Goal: Consume media (video, audio): Browse casually

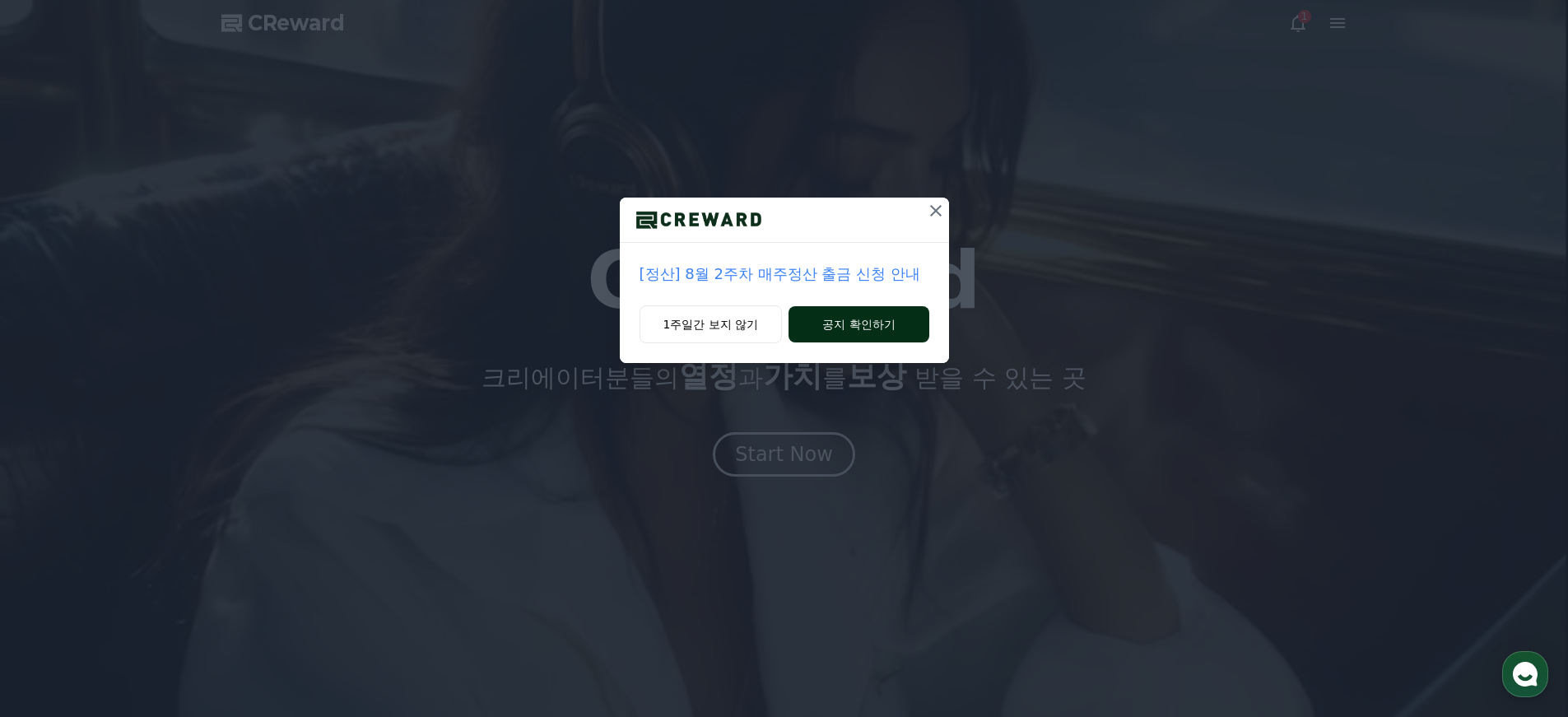
click at [837, 332] on button "공지 확인하기" at bounding box center [858, 324] width 140 height 36
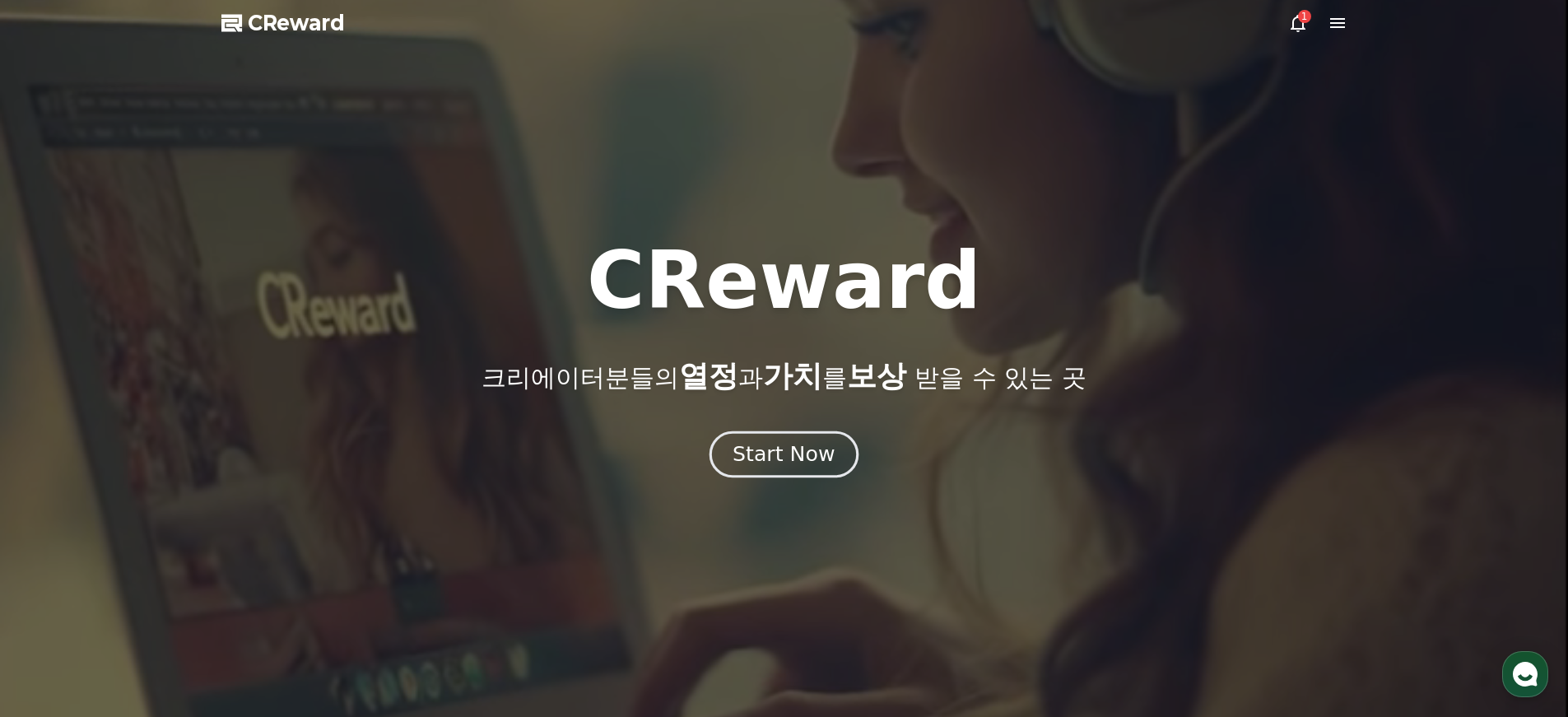
click at [792, 452] on div "Start Now" at bounding box center [784, 454] width 102 height 28
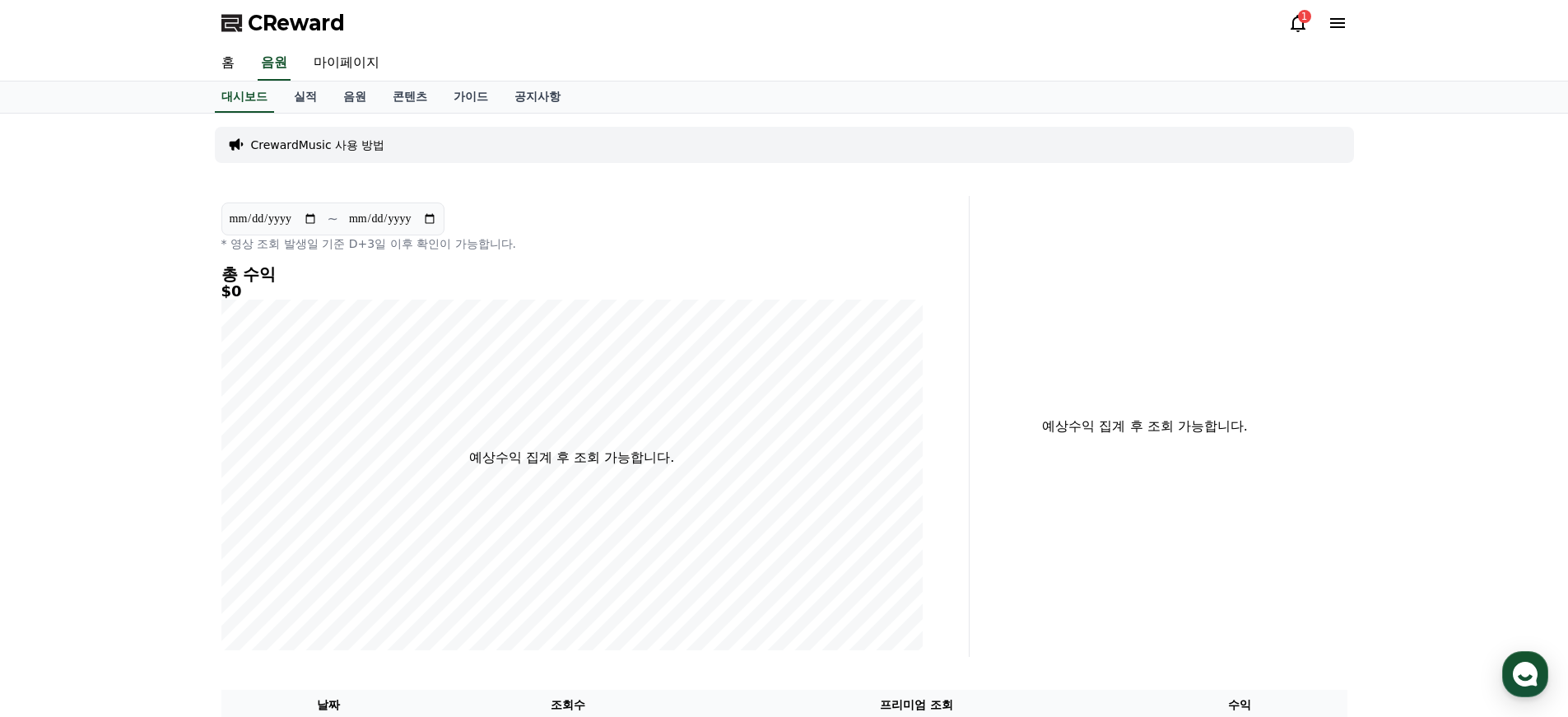
click at [1299, 24] on icon at bounding box center [1298, 23] width 19 height 19
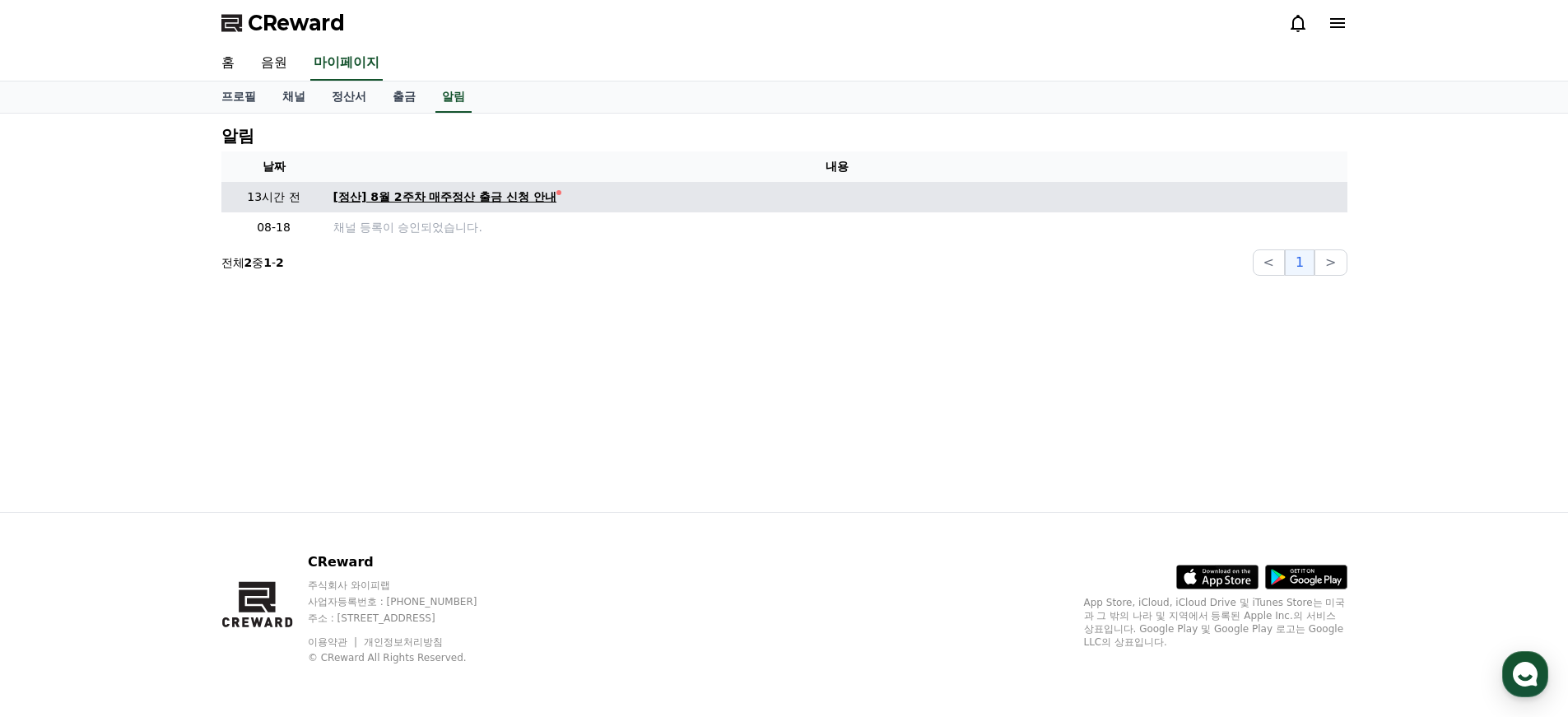
click at [407, 196] on div "[정산] 8월 2주차 매주정산 출금 신청 안내" at bounding box center [446, 197] width 224 height 17
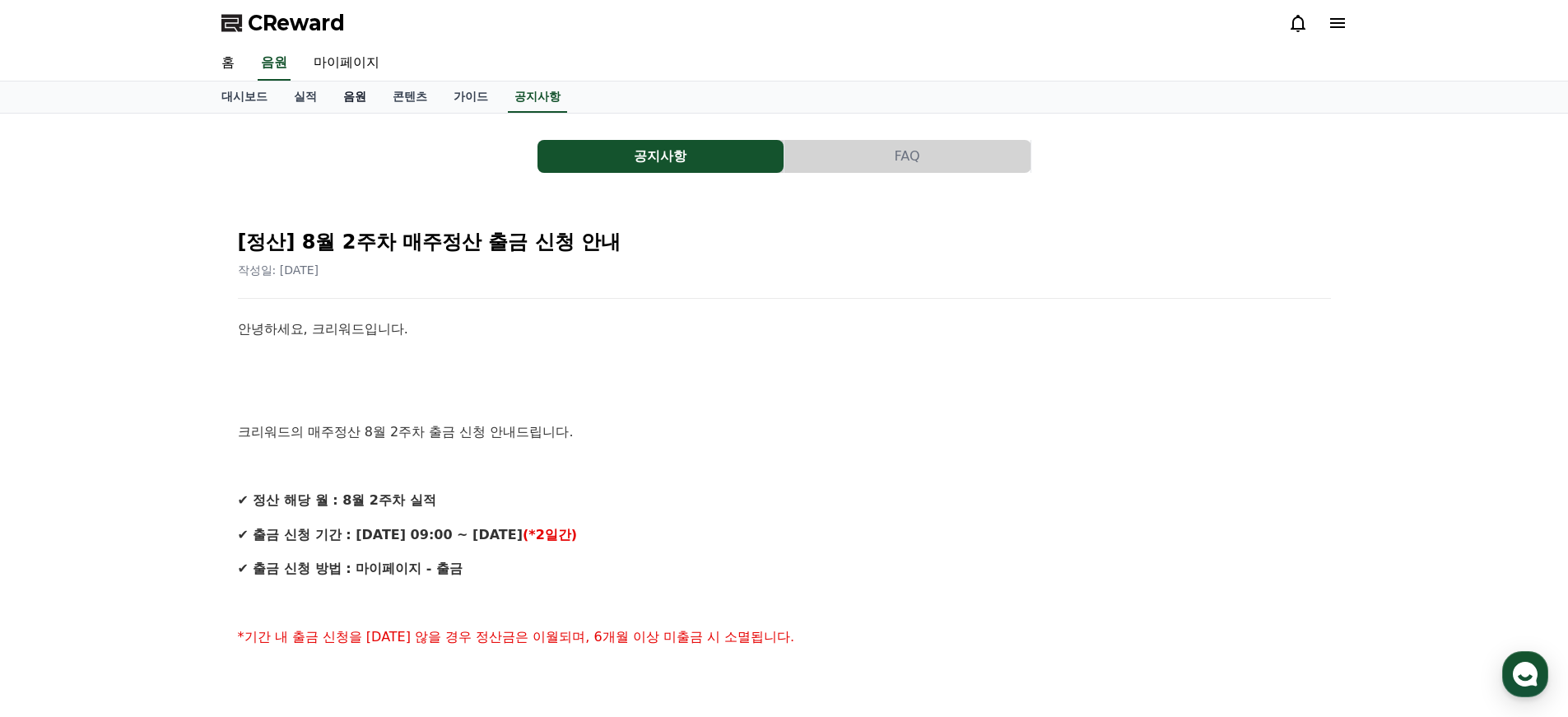
click at [347, 97] on link "음원" at bounding box center [354, 97] width 49 height 31
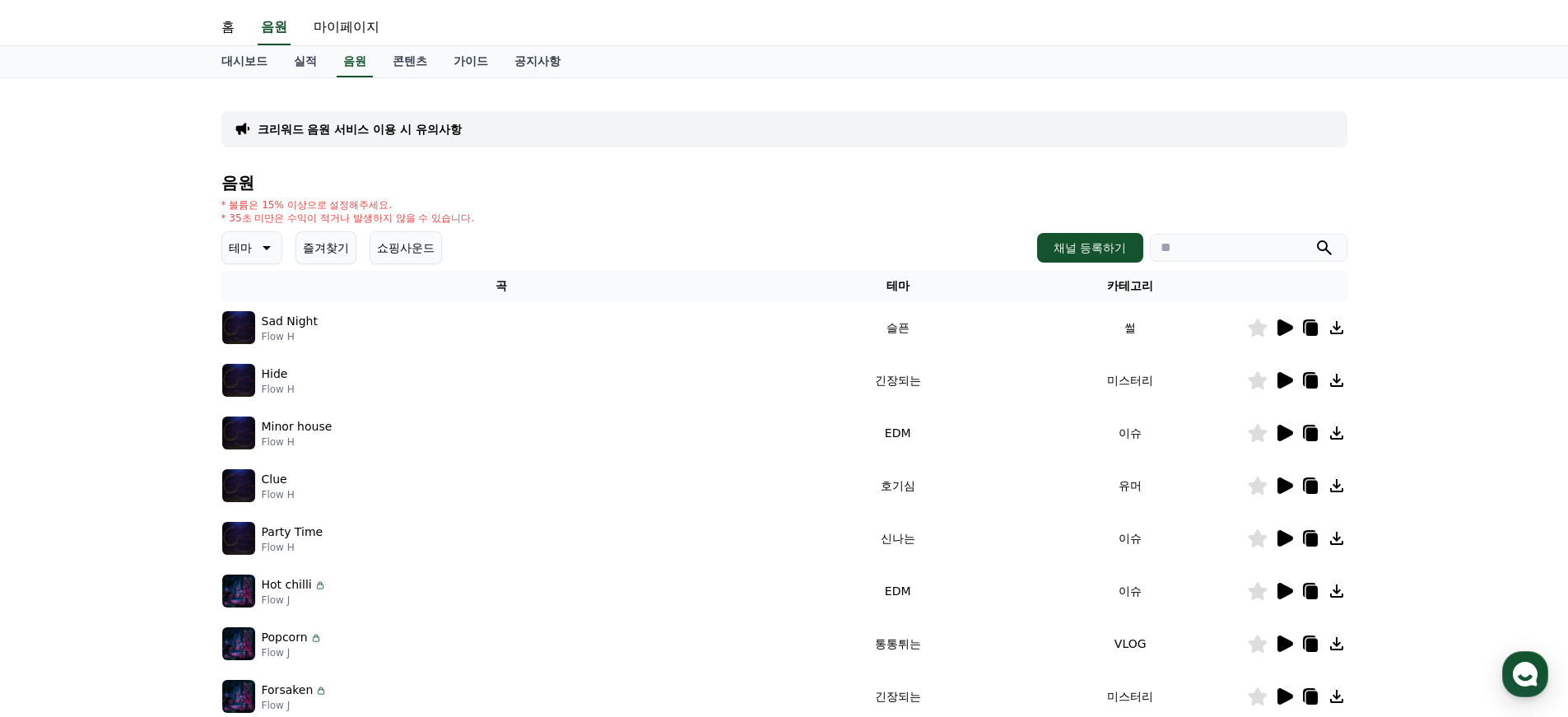
scroll to position [39, 0]
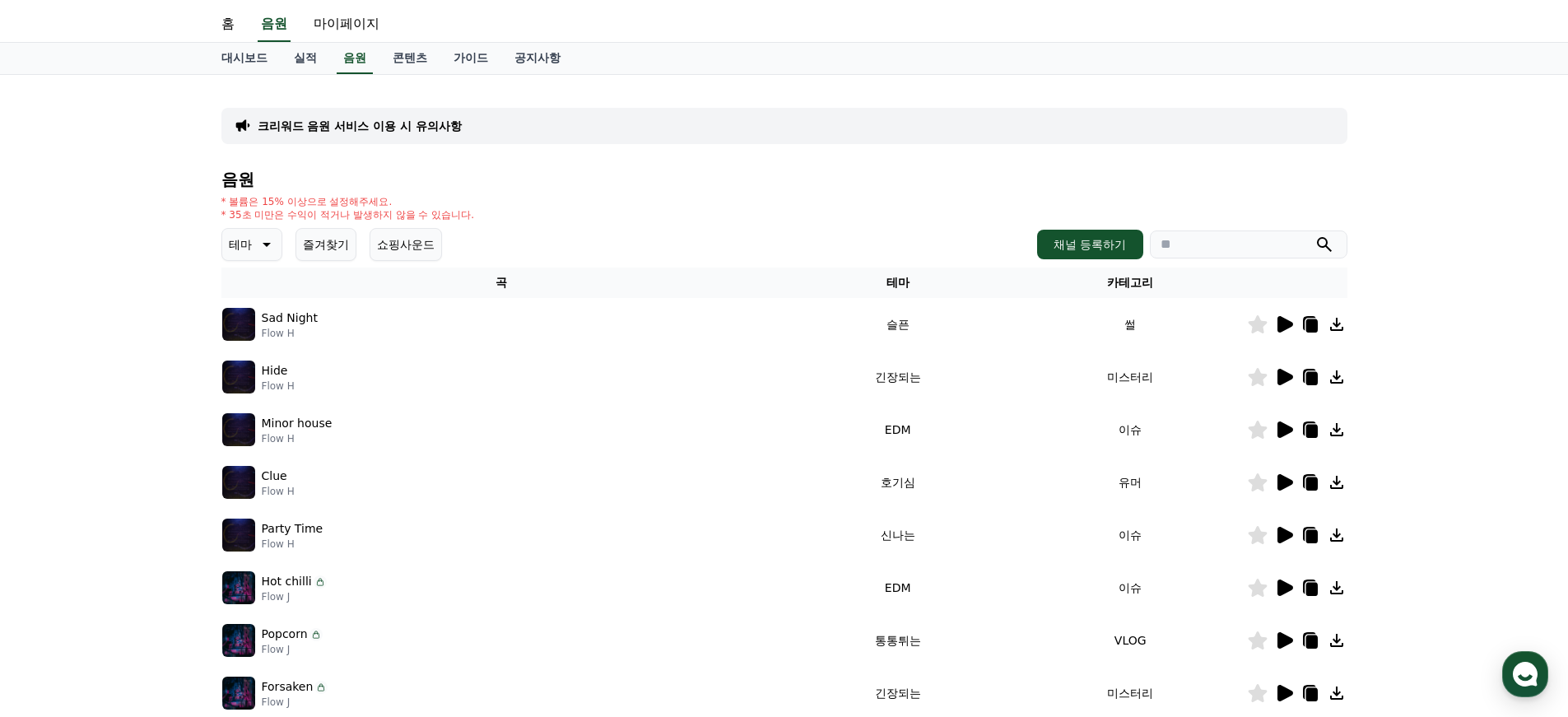
click at [264, 242] on icon at bounding box center [265, 244] width 19 height 19
click at [244, 347] on button "반전" at bounding box center [242, 348] width 36 height 36
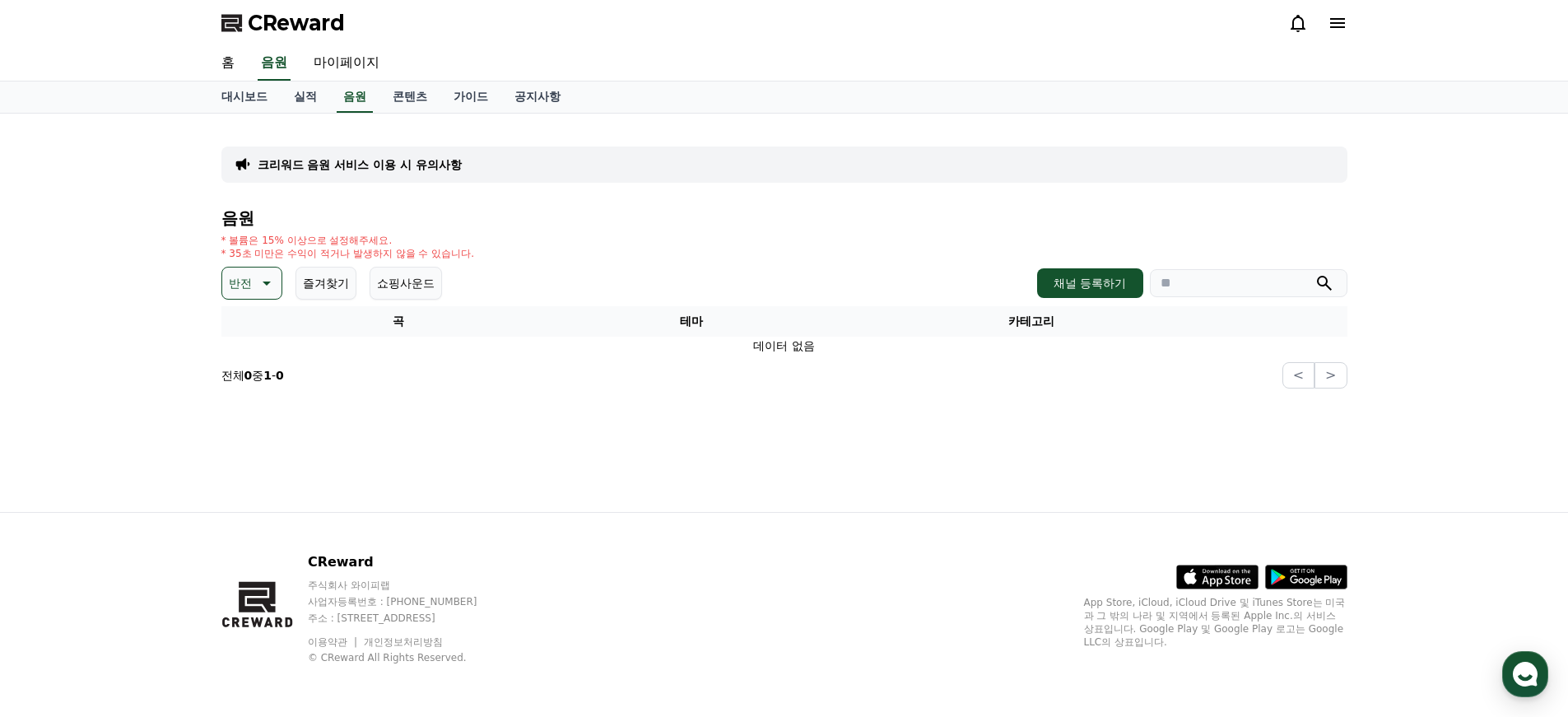
click at [255, 276] on icon at bounding box center [265, 283] width 19 height 19
click at [247, 459] on button "코믹한" at bounding box center [247, 461] width 47 height 36
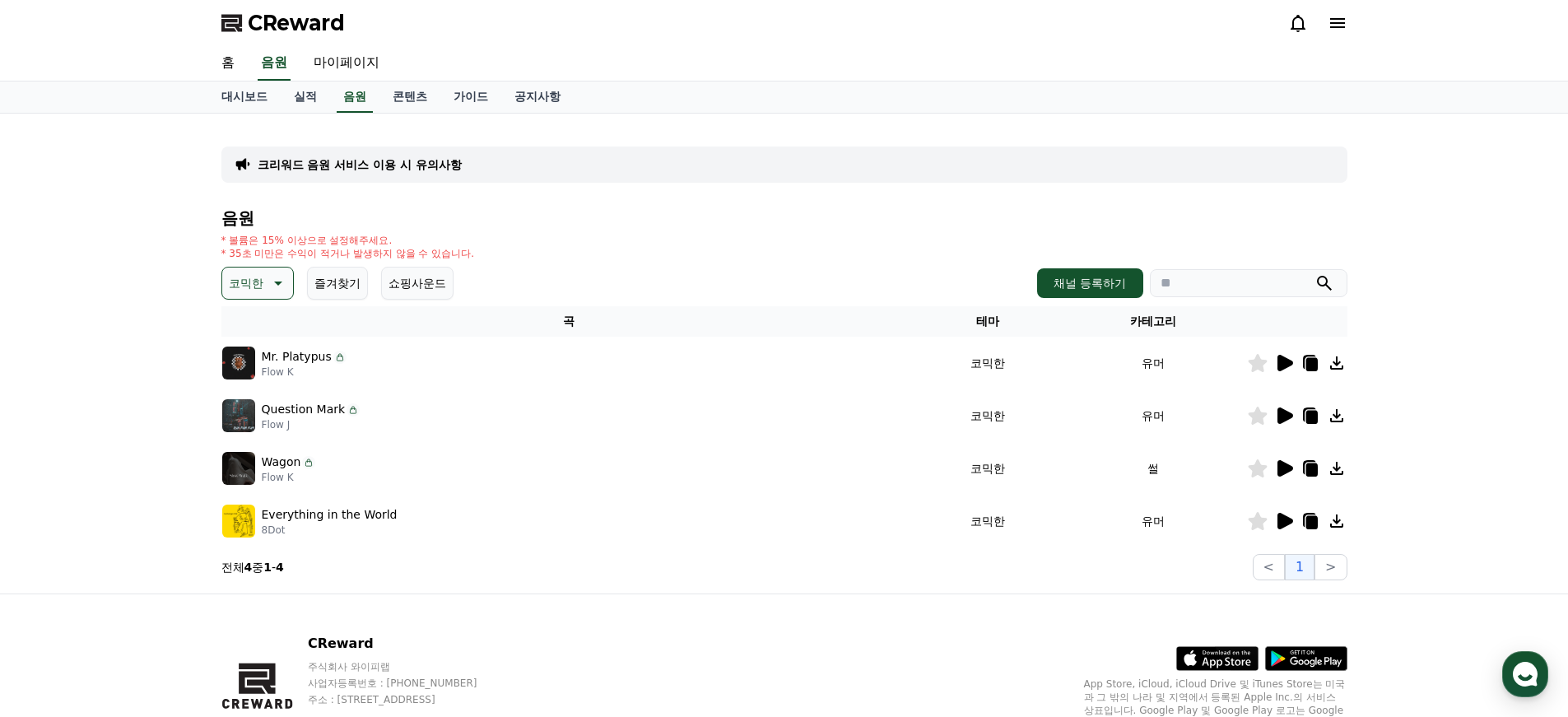
click at [1282, 361] on icon at bounding box center [1286, 362] width 15 height 16
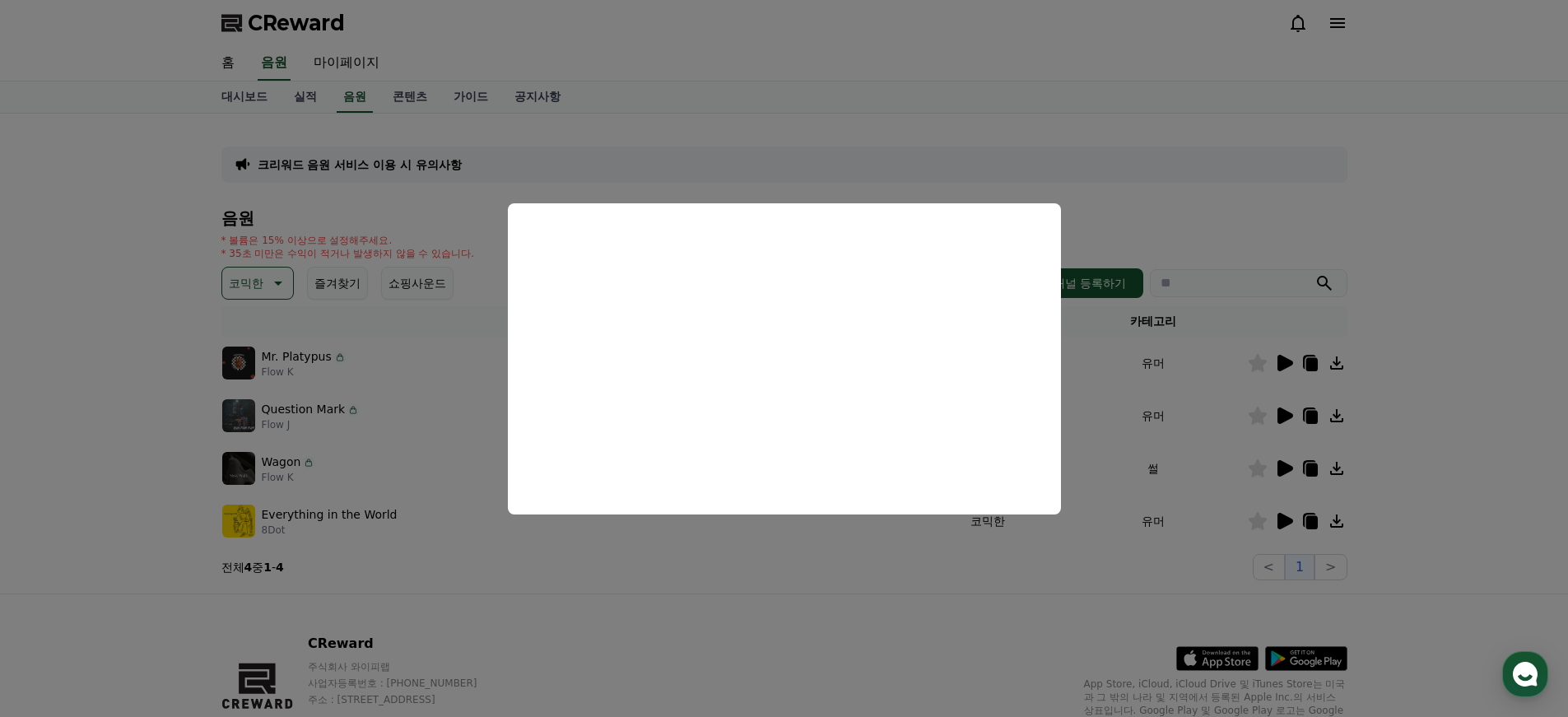
click at [1274, 353] on button at bounding box center [1284, 362] width 19 height 19
click at [1036, 573] on button "close modal" at bounding box center [784, 358] width 1568 height 717
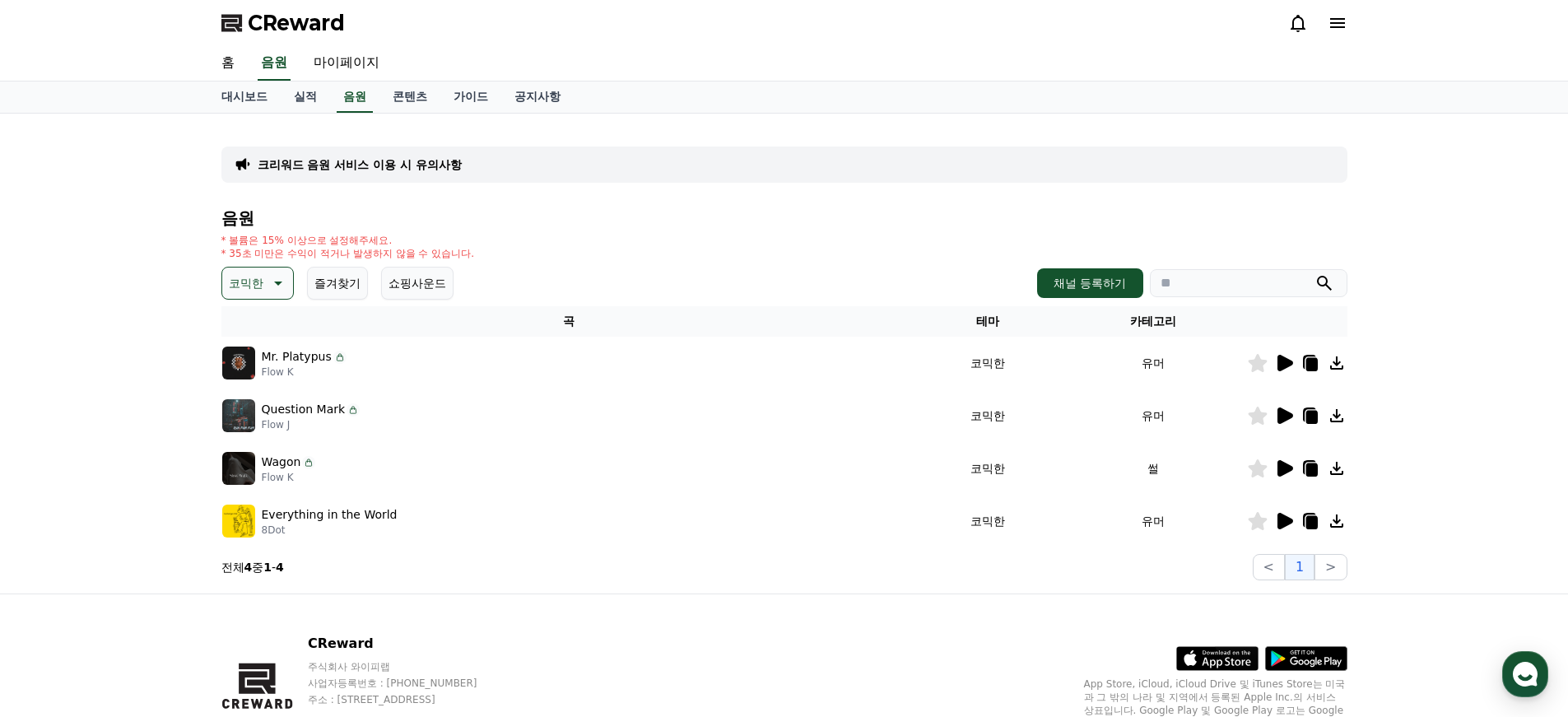
click at [1288, 415] on icon at bounding box center [1286, 416] width 15 height 16
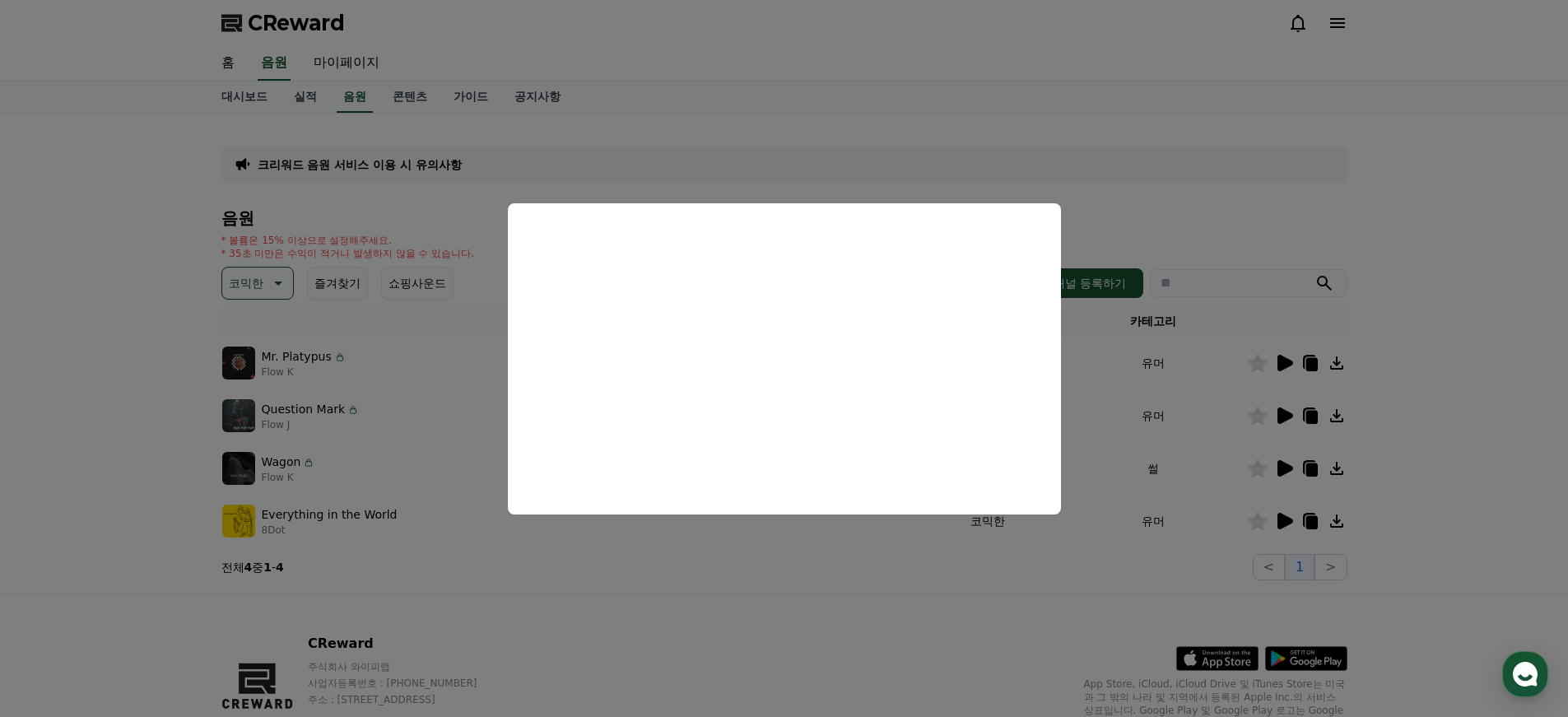
click at [1288, 415] on button "close modal" at bounding box center [784, 358] width 1568 height 717
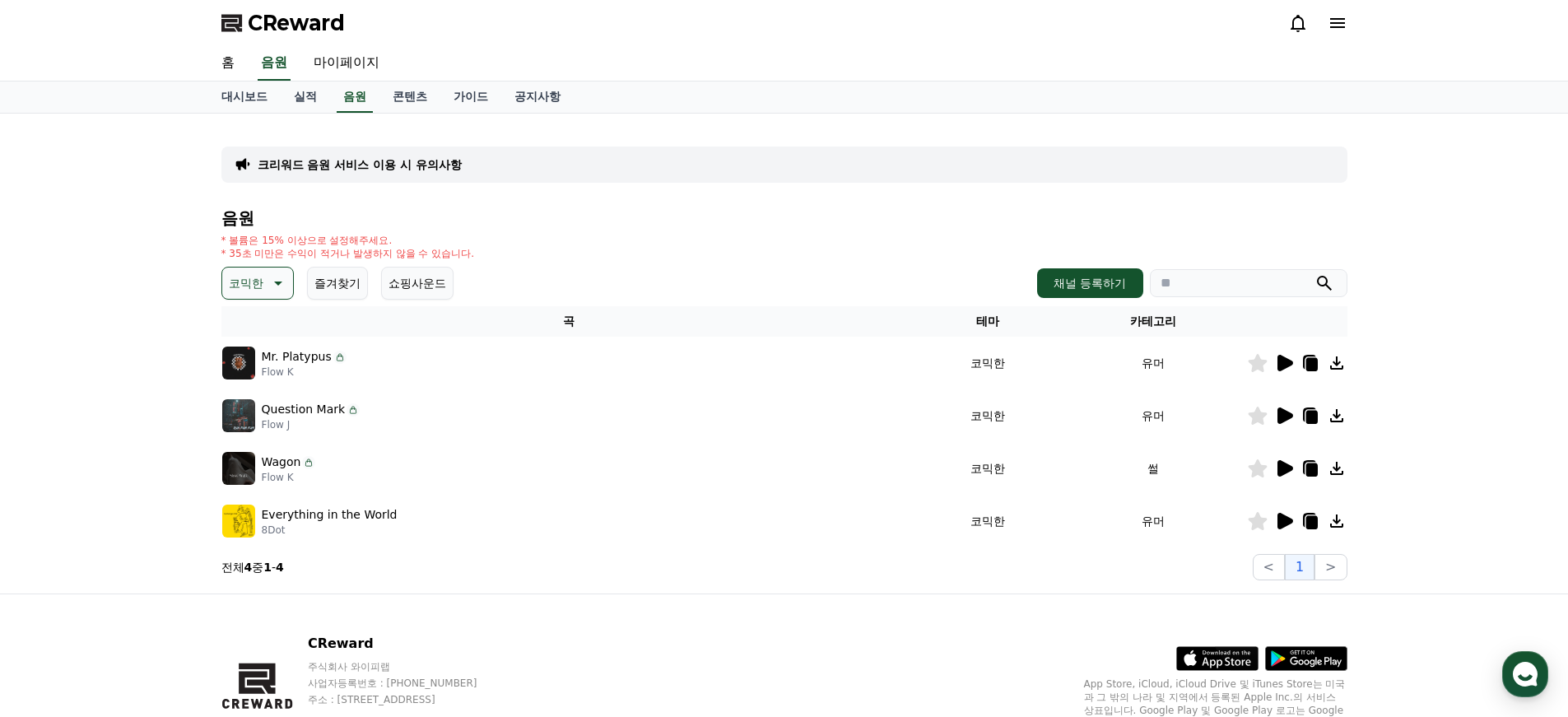
click at [1287, 422] on icon at bounding box center [1284, 416] width 19 height 19
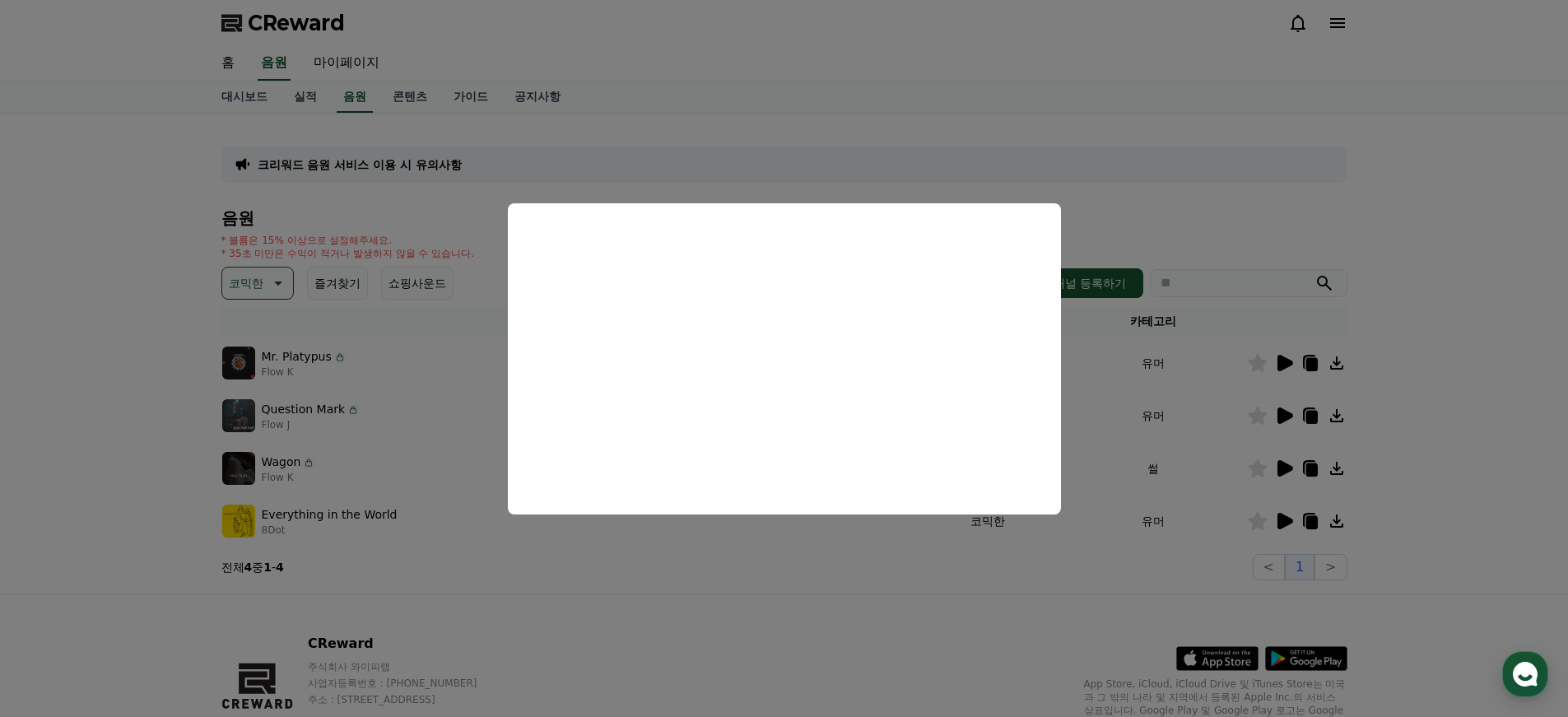
click at [695, 619] on button "close modal" at bounding box center [784, 358] width 1568 height 717
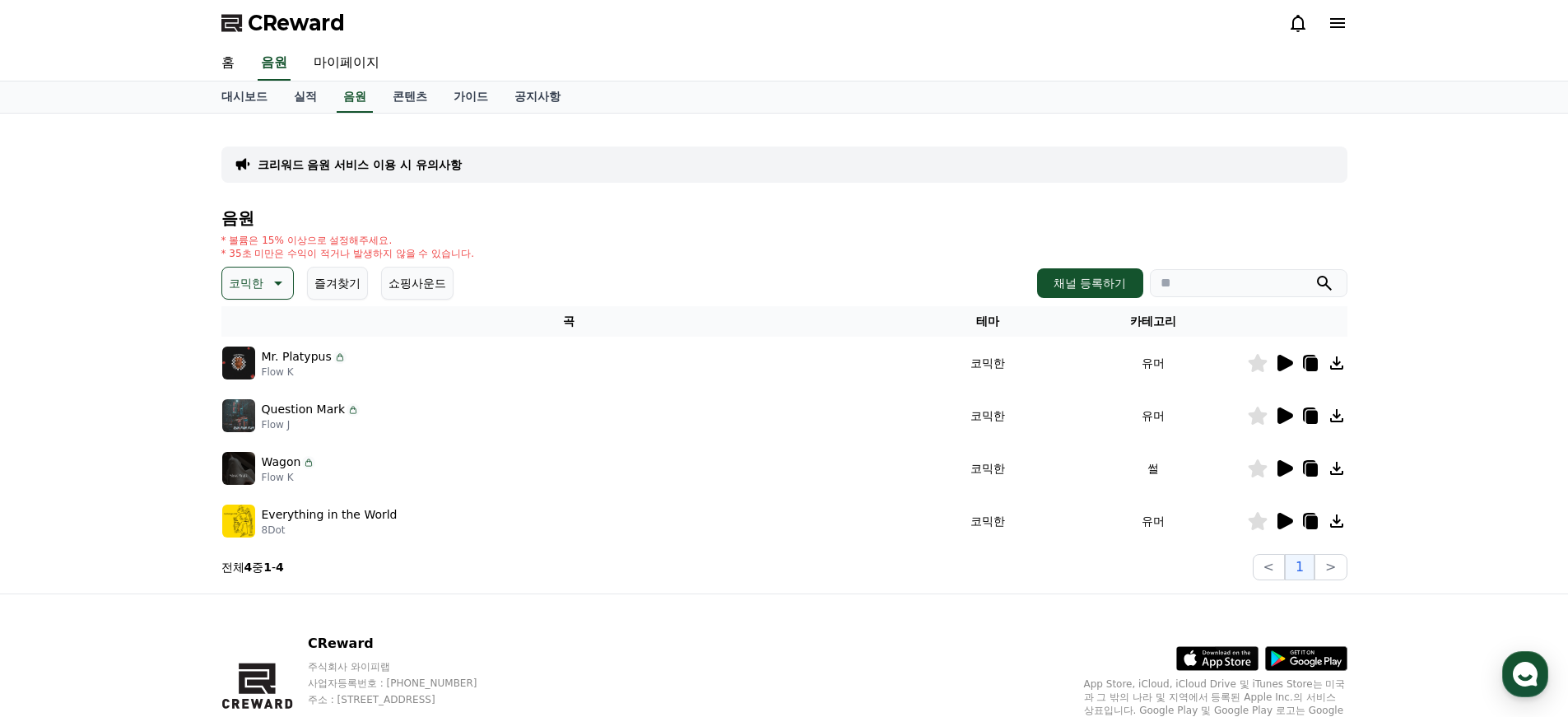
click at [1279, 468] on icon at bounding box center [1286, 468] width 15 height 16
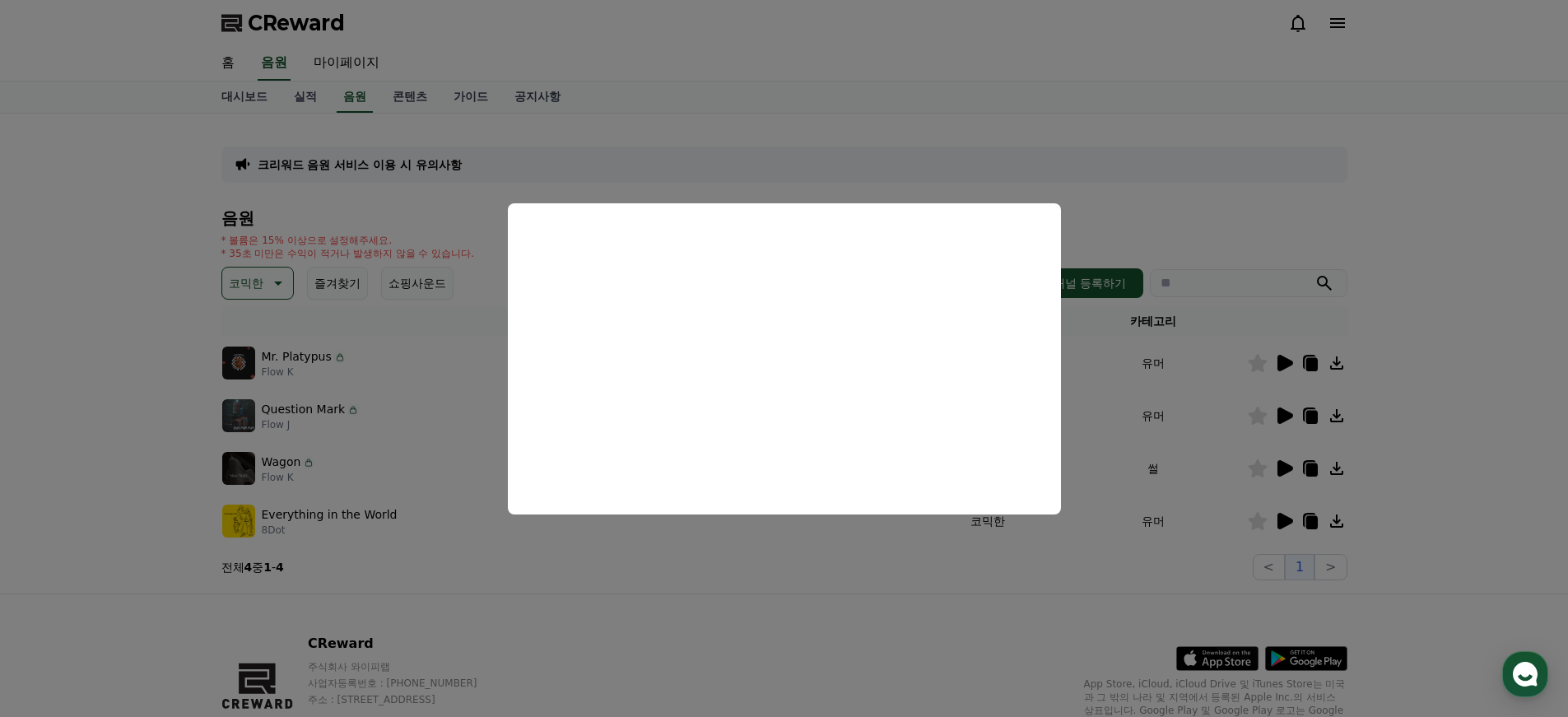
click at [1128, 442] on button "close modal" at bounding box center [784, 358] width 1568 height 717
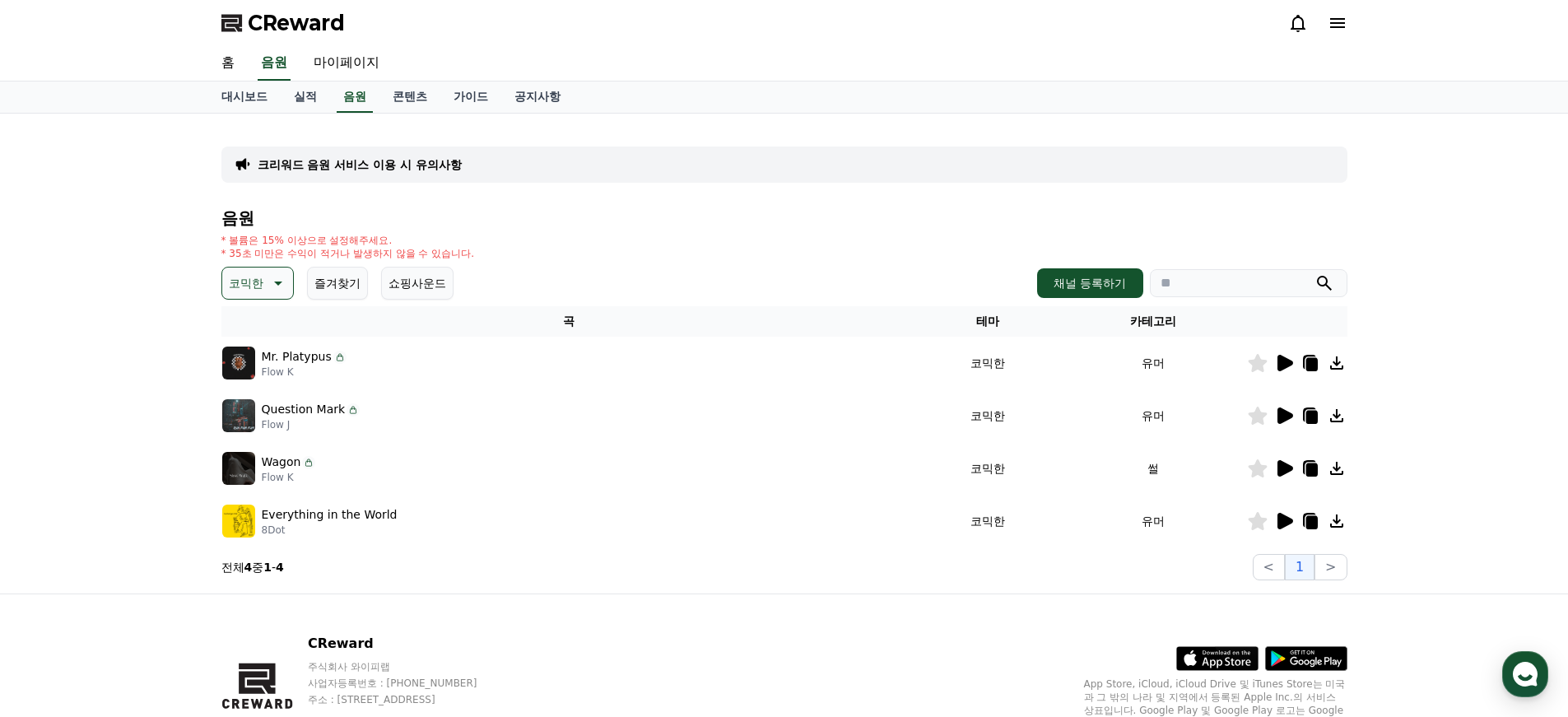
click at [1278, 518] on icon at bounding box center [1286, 521] width 15 height 16
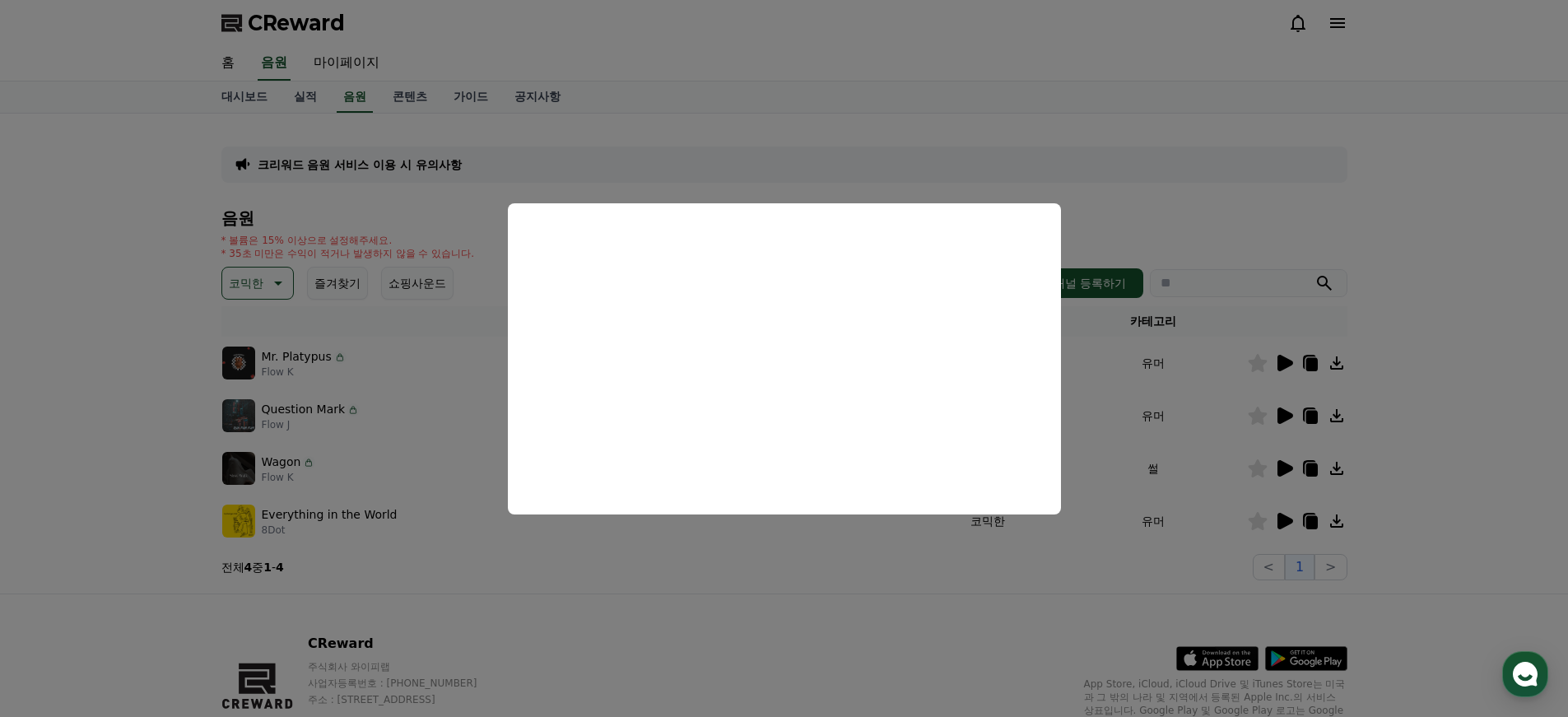
click at [729, 616] on button "close modal" at bounding box center [784, 358] width 1568 height 717
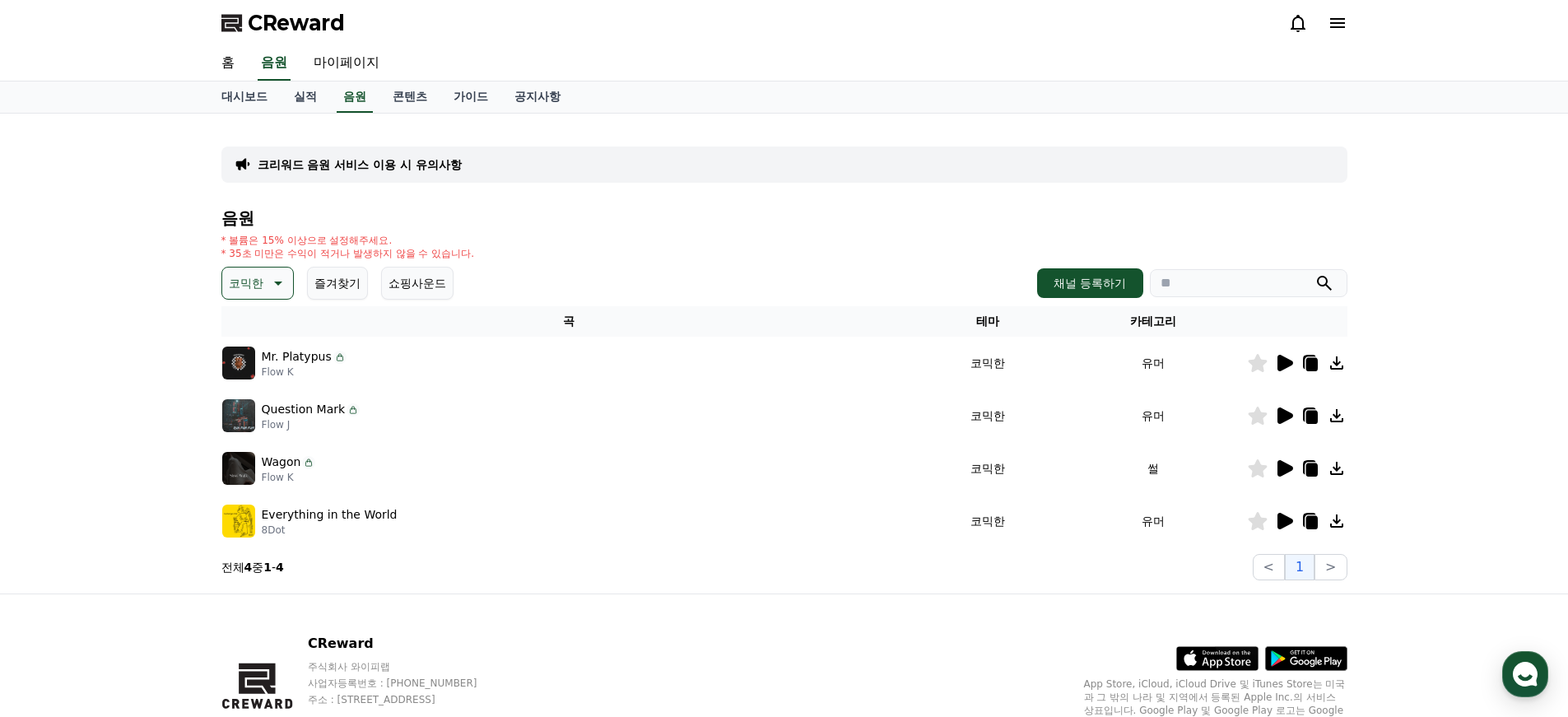
click at [1285, 469] on icon at bounding box center [1286, 468] width 15 height 16
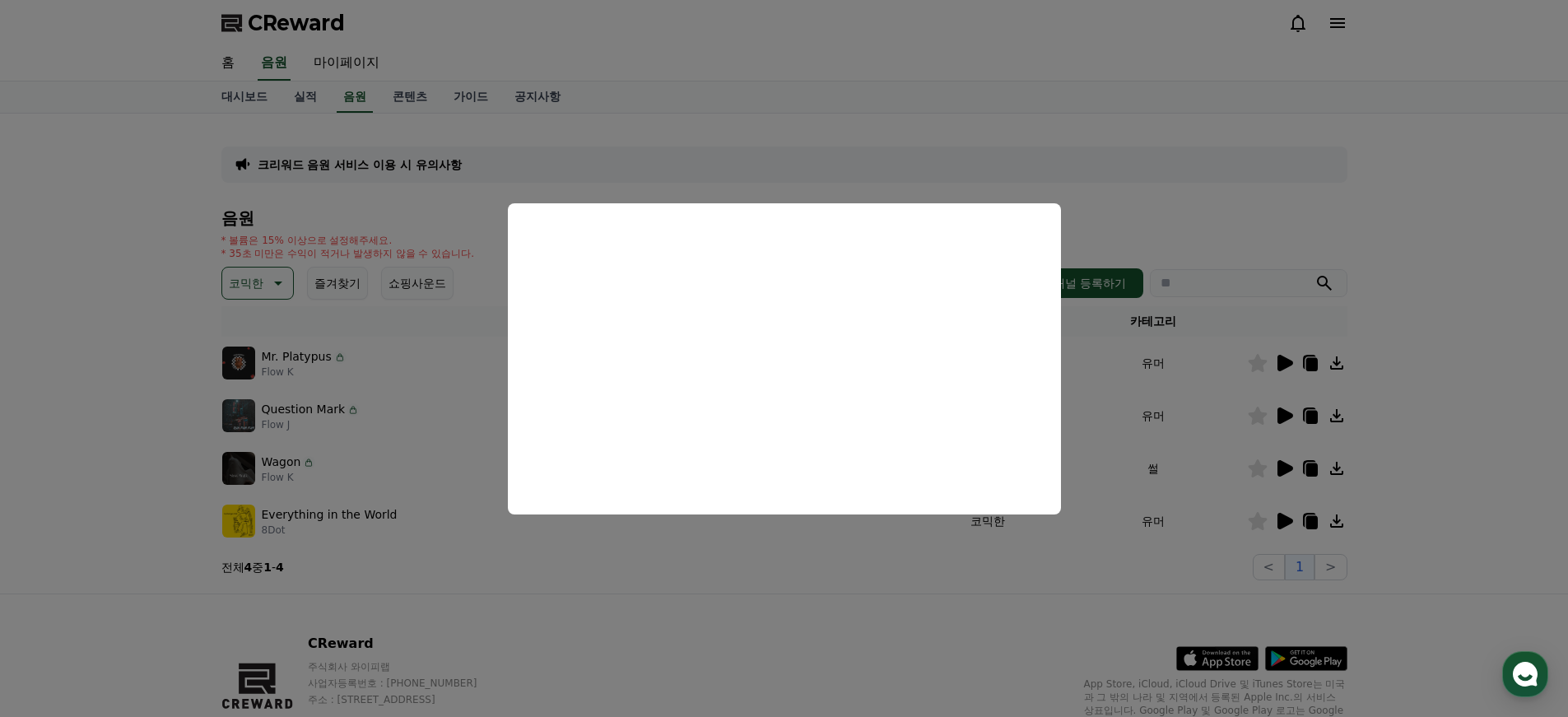
click at [1274, 458] on button at bounding box center [1284, 468] width 19 height 19
click at [975, 577] on button "close modal" at bounding box center [784, 358] width 1568 height 717
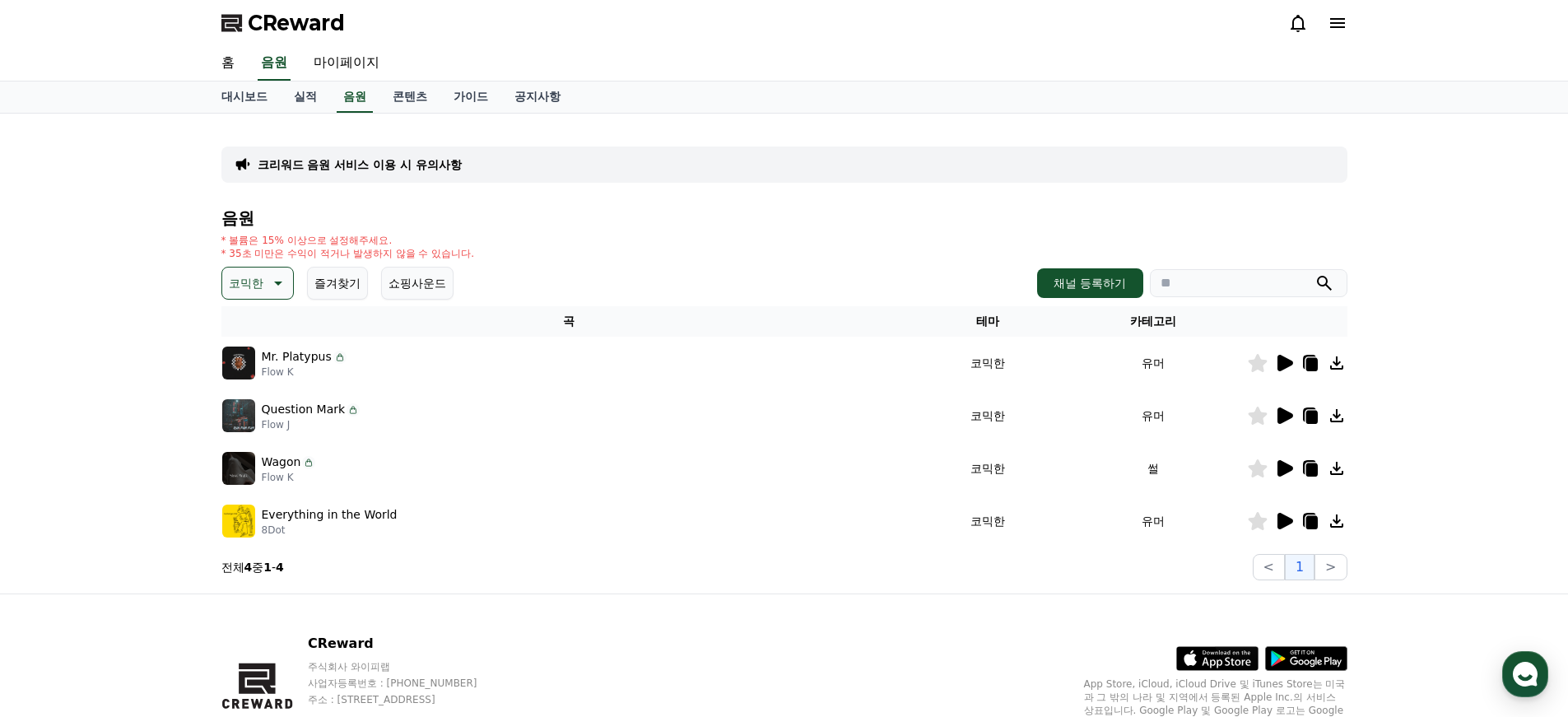
click at [1280, 414] on icon at bounding box center [1286, 416] width 15 height 16
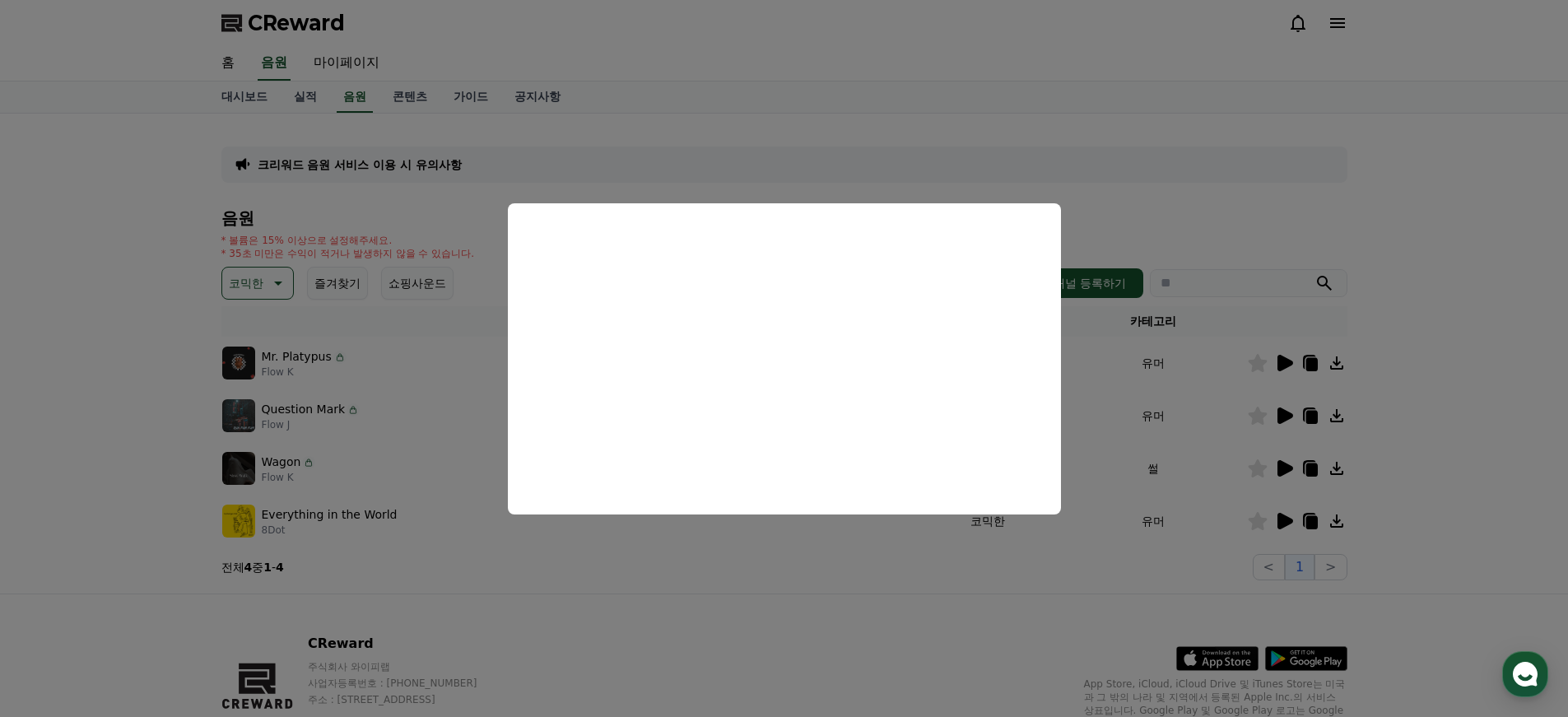
click at [862, 603] on button "close modal" at bounding box center [784, 358] width 1568 height 717
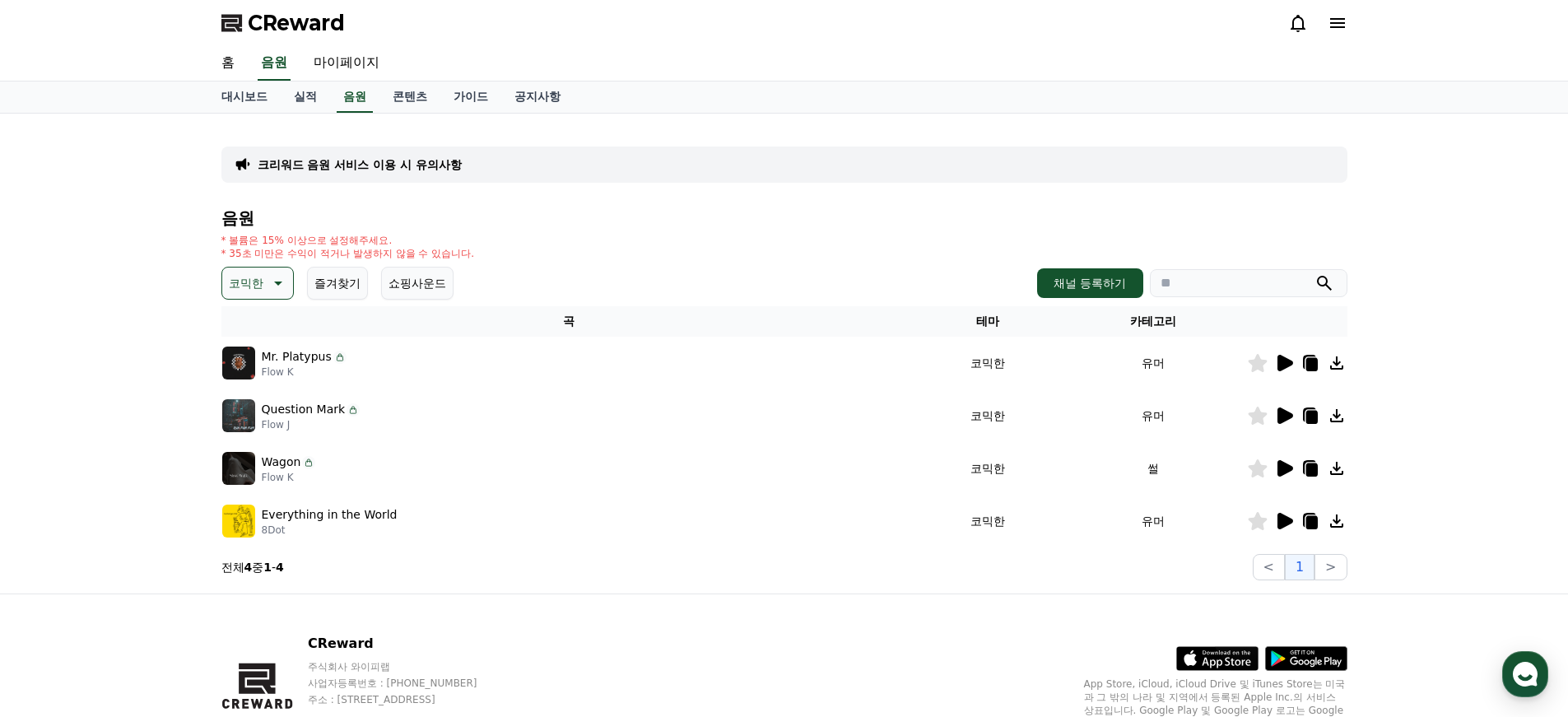
click at [1284, 524] on icon at bounding box center [1286, 521] width 15 height 16
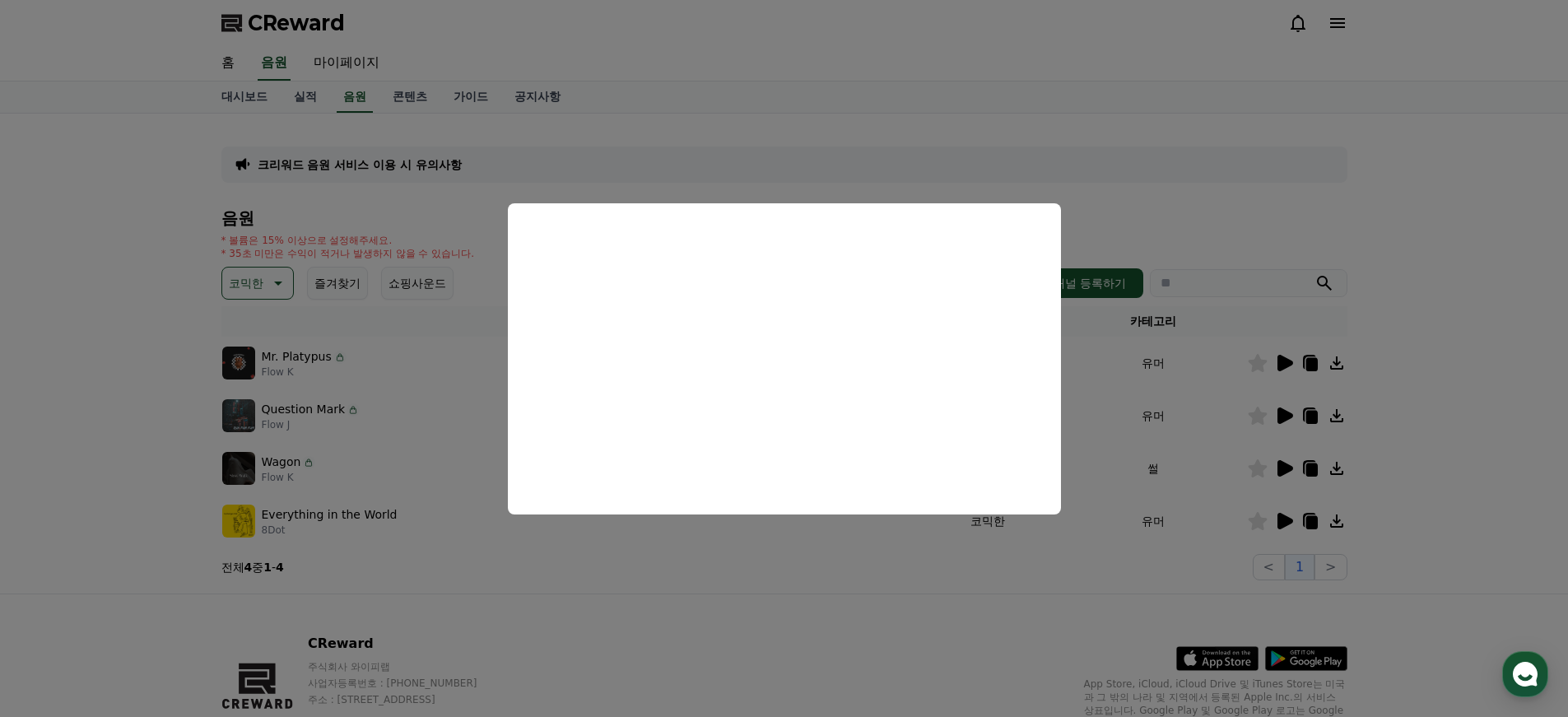
click at [917, 602] on button "close modal" at bounding box center [784, 358] width 1568 height 717
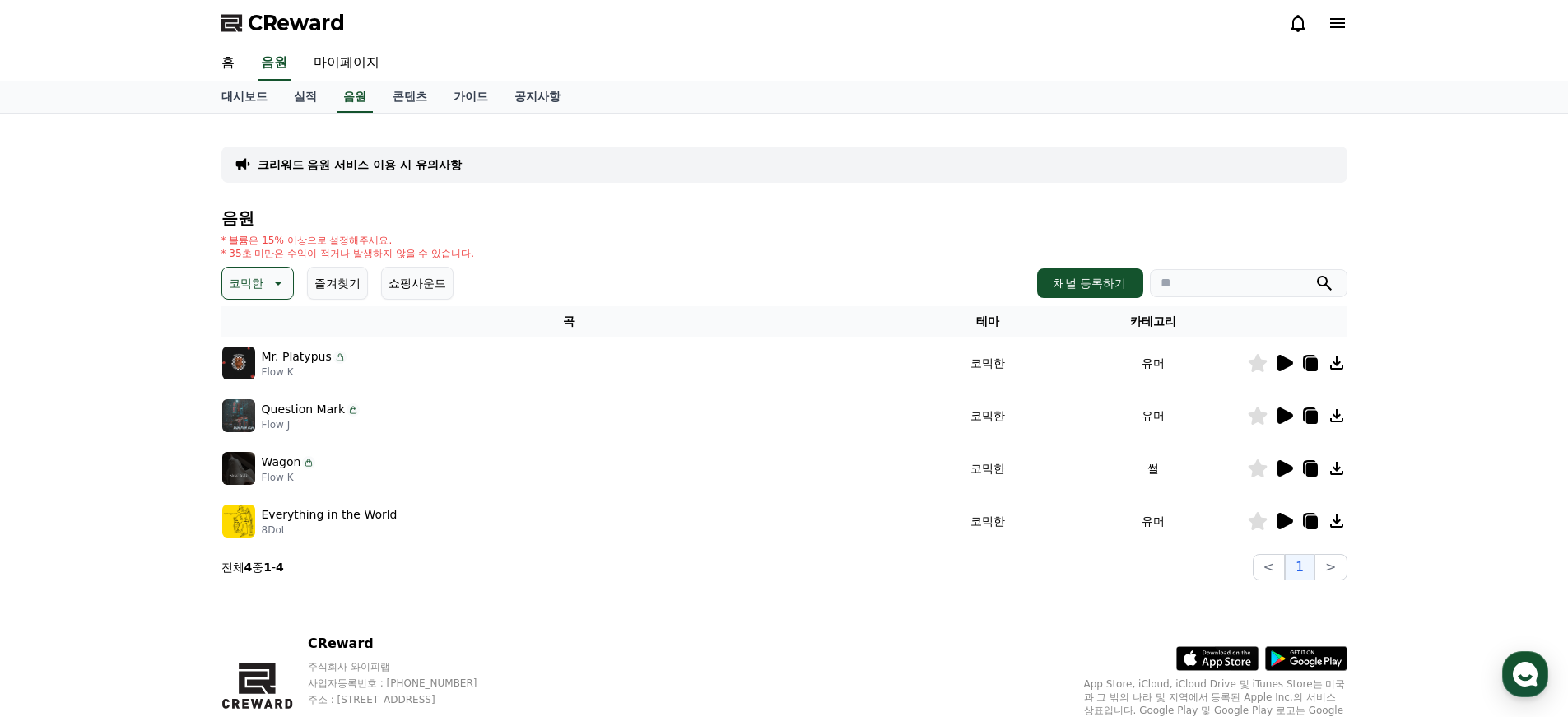
click at [1281, 471] on icon at bounding box center [1286, 468] width 15 height 16
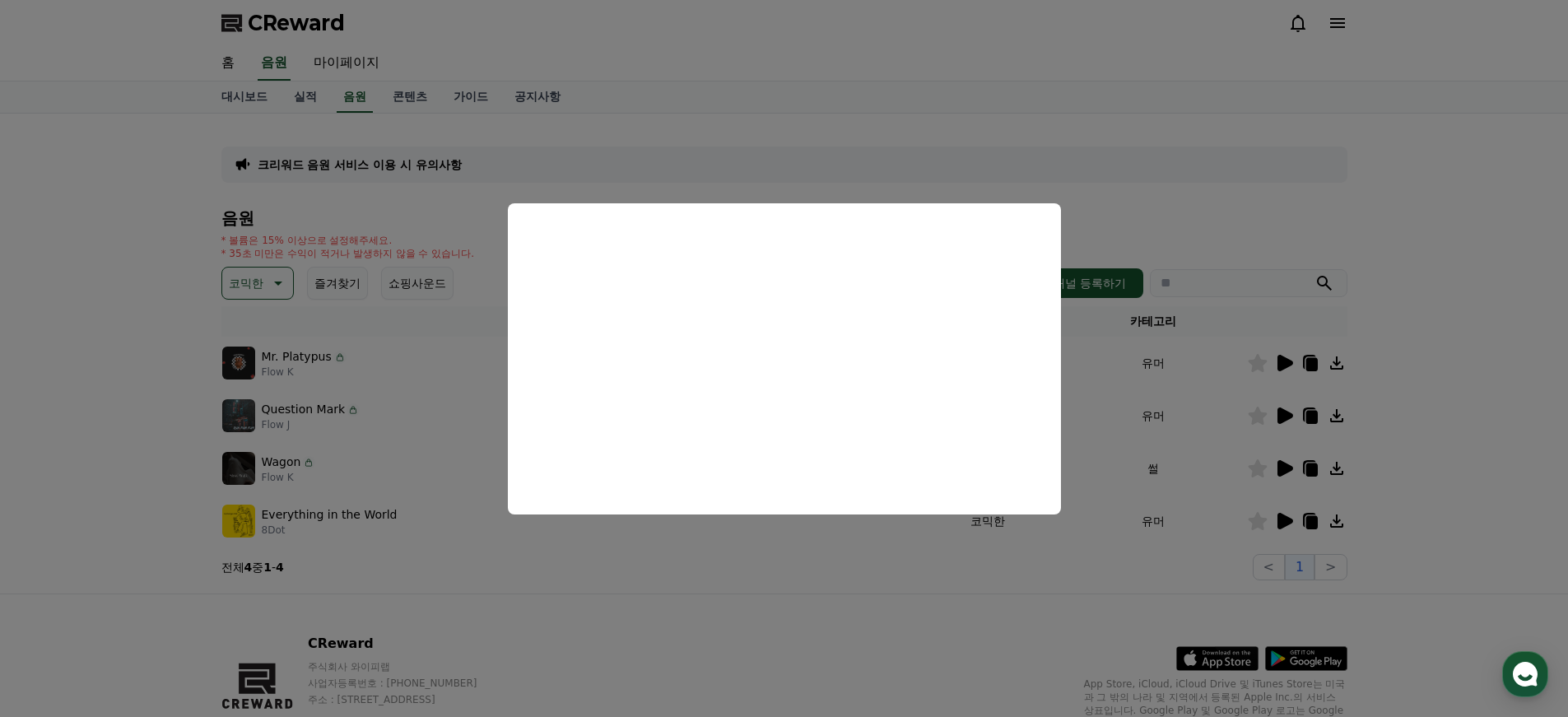
drag, startPoint x: 592, startPoint y: 598, endPoint x: 609, endPoint y: 601, distance: 17.3
click at [596, 600] on button "close modal" at bounding box center [784, 358] width 1568 height 717
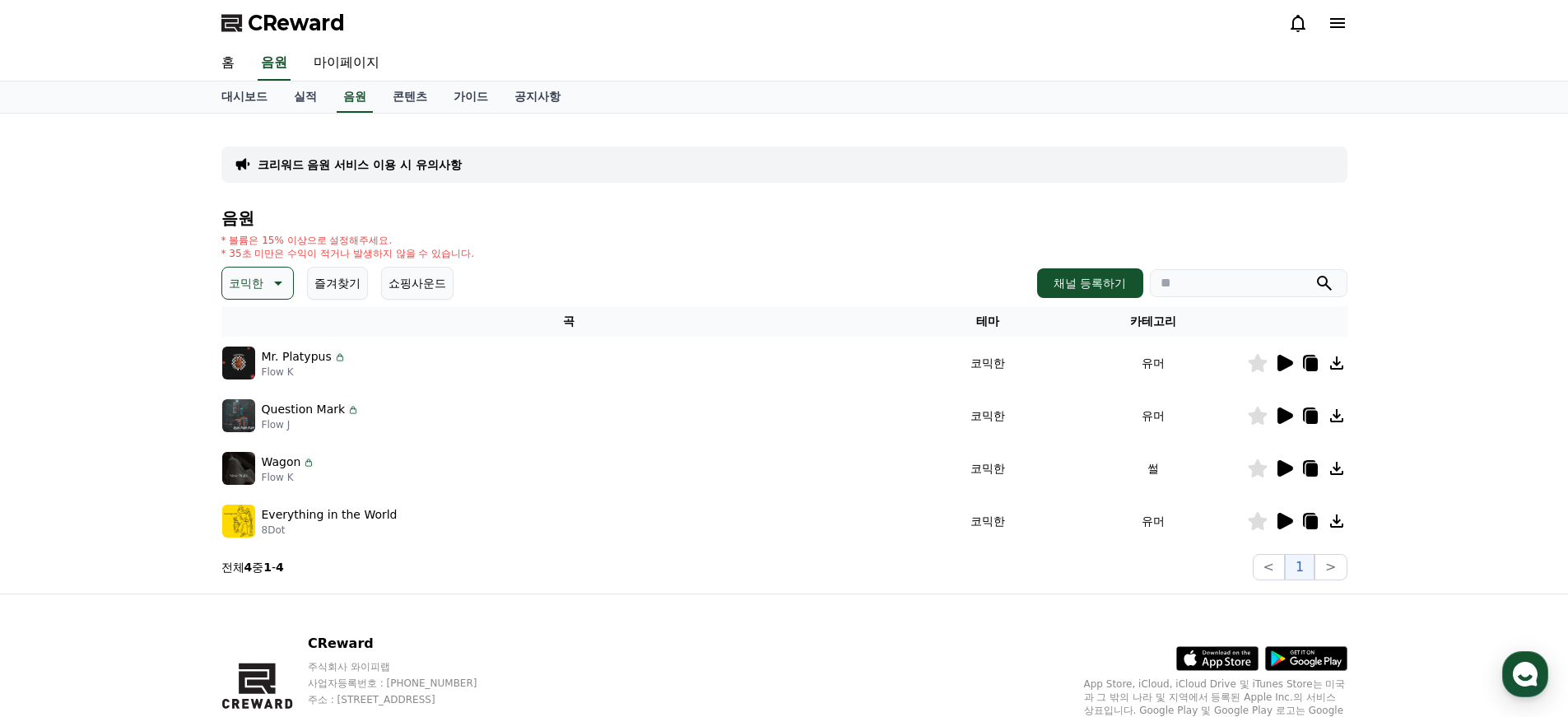
click at [1338, 417] on icon at bounding box center [1337, 416] width 19 height 19
click at [1285, 417] on icon at bounding box center [1286, 416] width 15 height 16
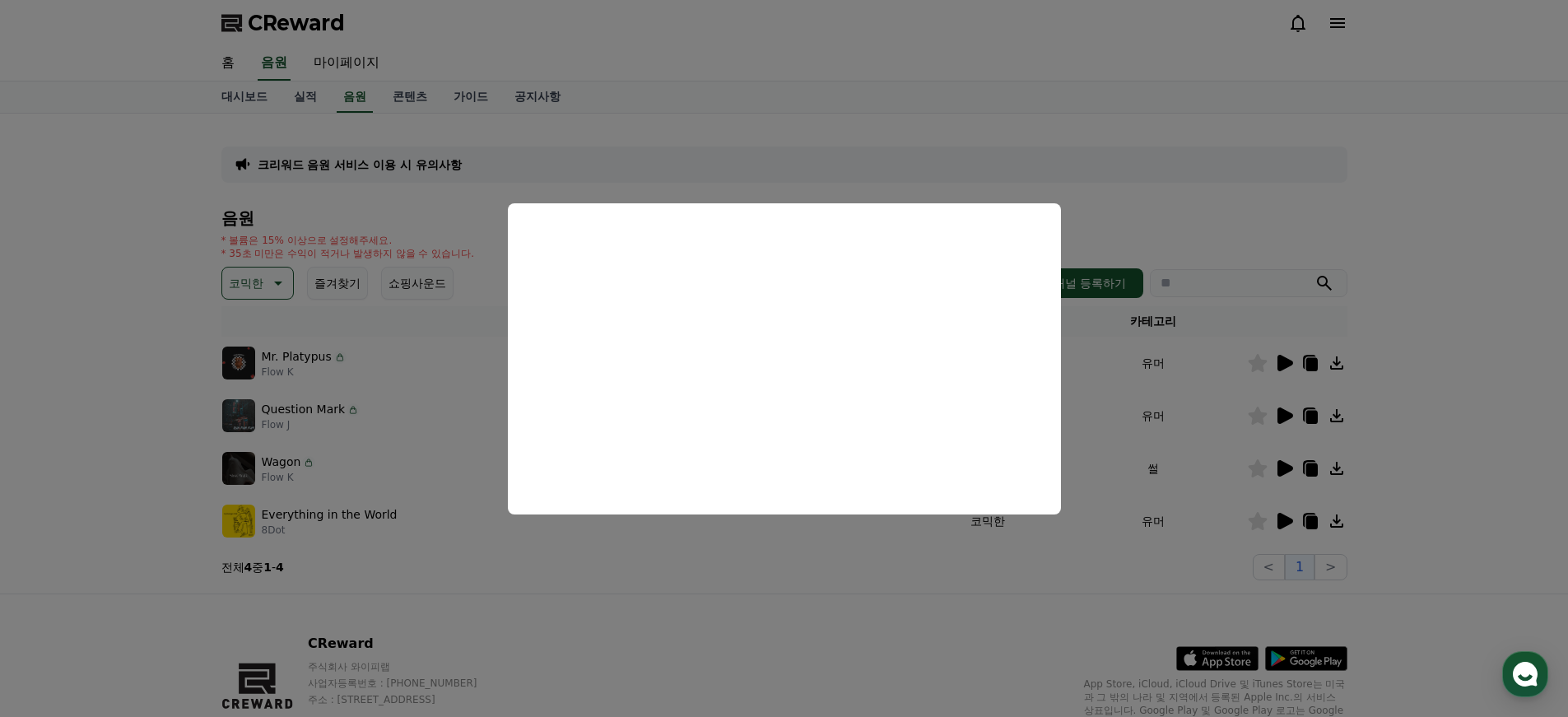
click at [1205, 218] on button "close modal" at bounding box center [784, 358] width 1568 height 717
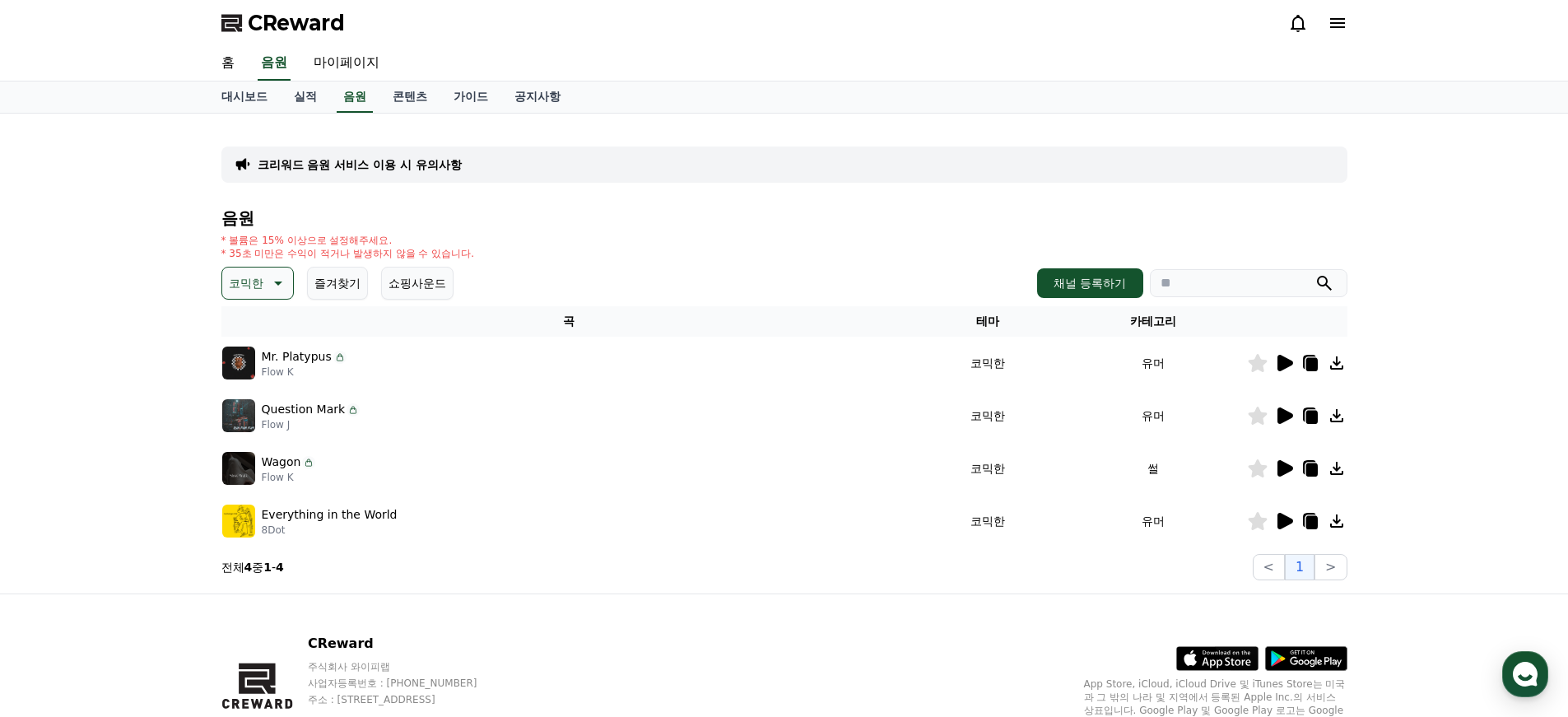
click at [1284, 358] on icon at bounding box center [1286, 362] width 15 height 16
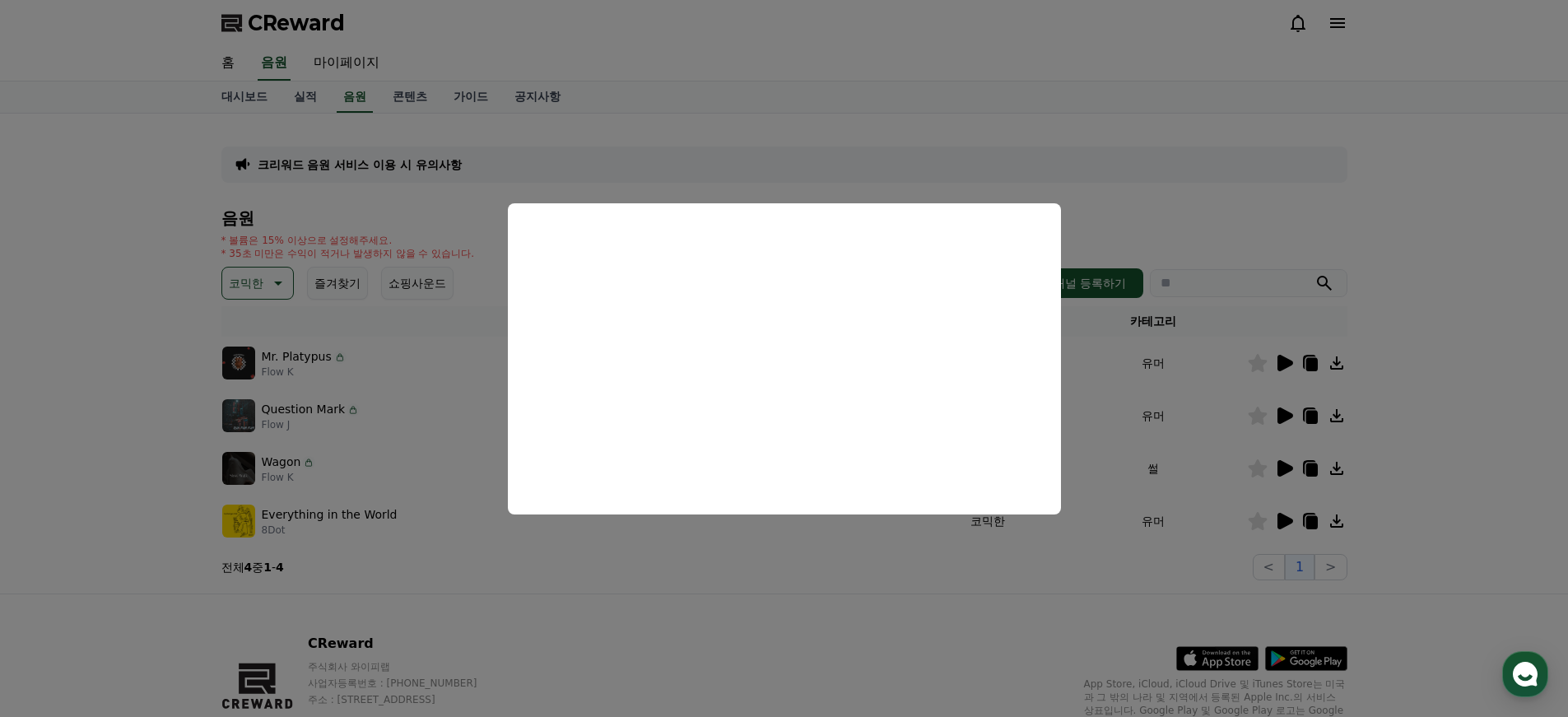
click at [875, 594] on button "close modal" at bounding box center [784, 358] width 1568 height 717
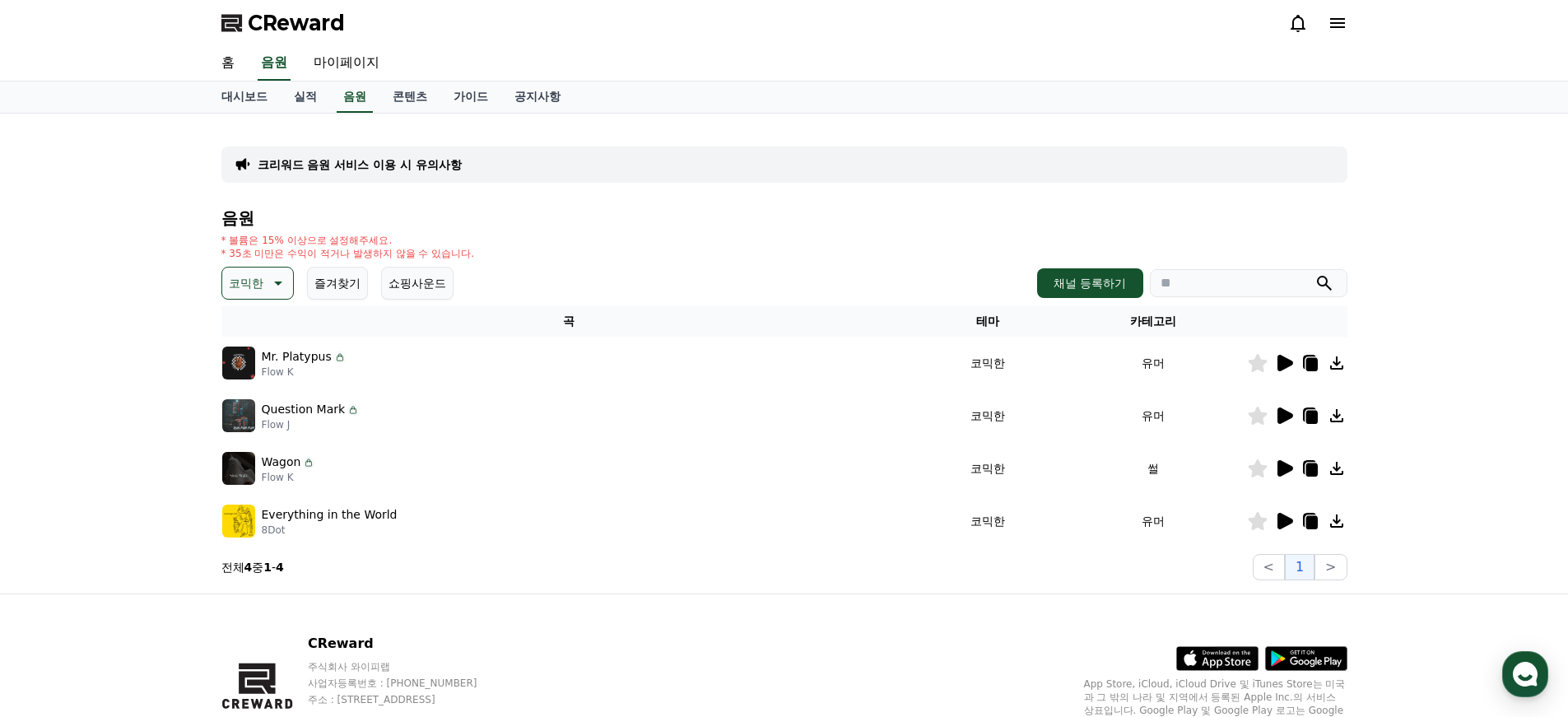
click at [1287, 469] on icon at bounding box center [1286, 468] width 15 height 16
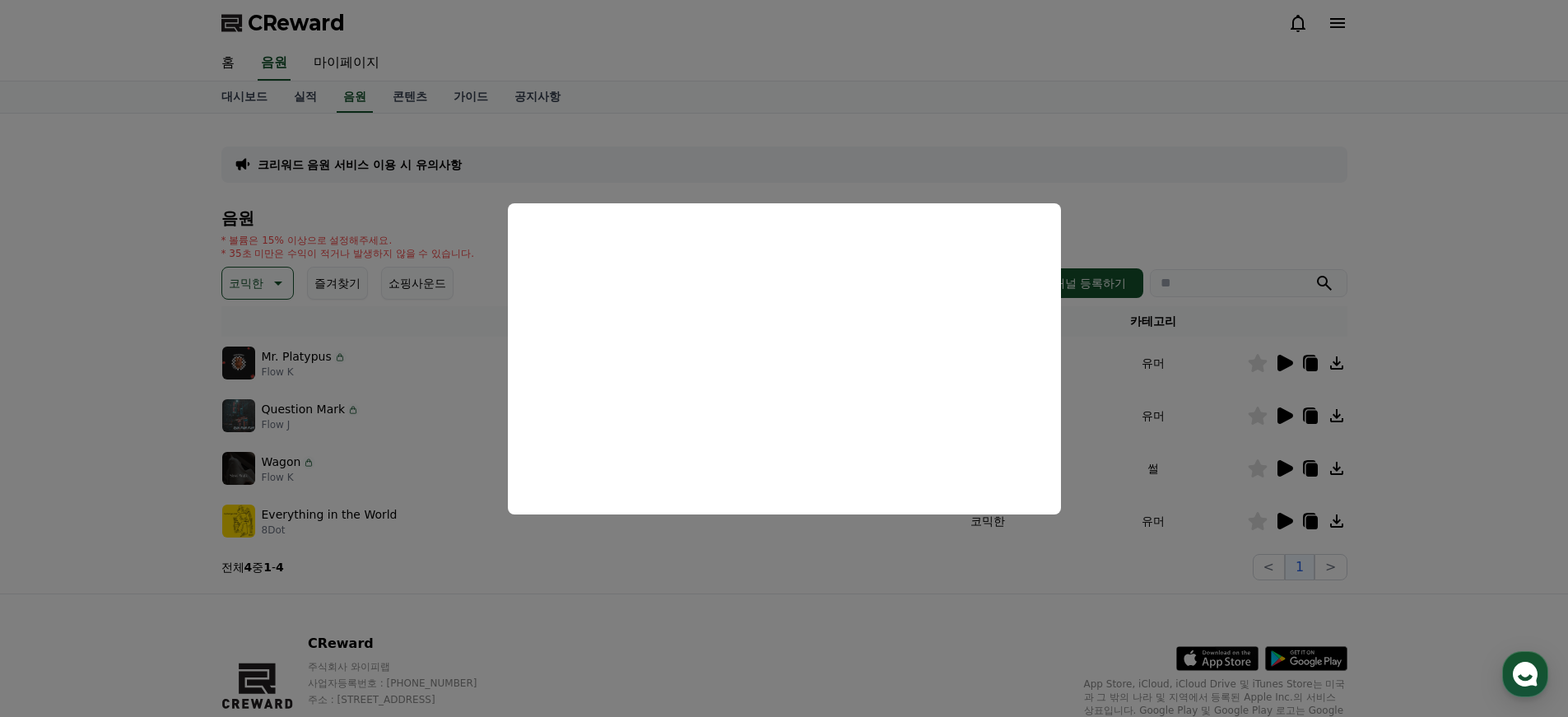
click at [900, 596] on button "close modal" at bounding box center [784, 358] width 1568 height 717
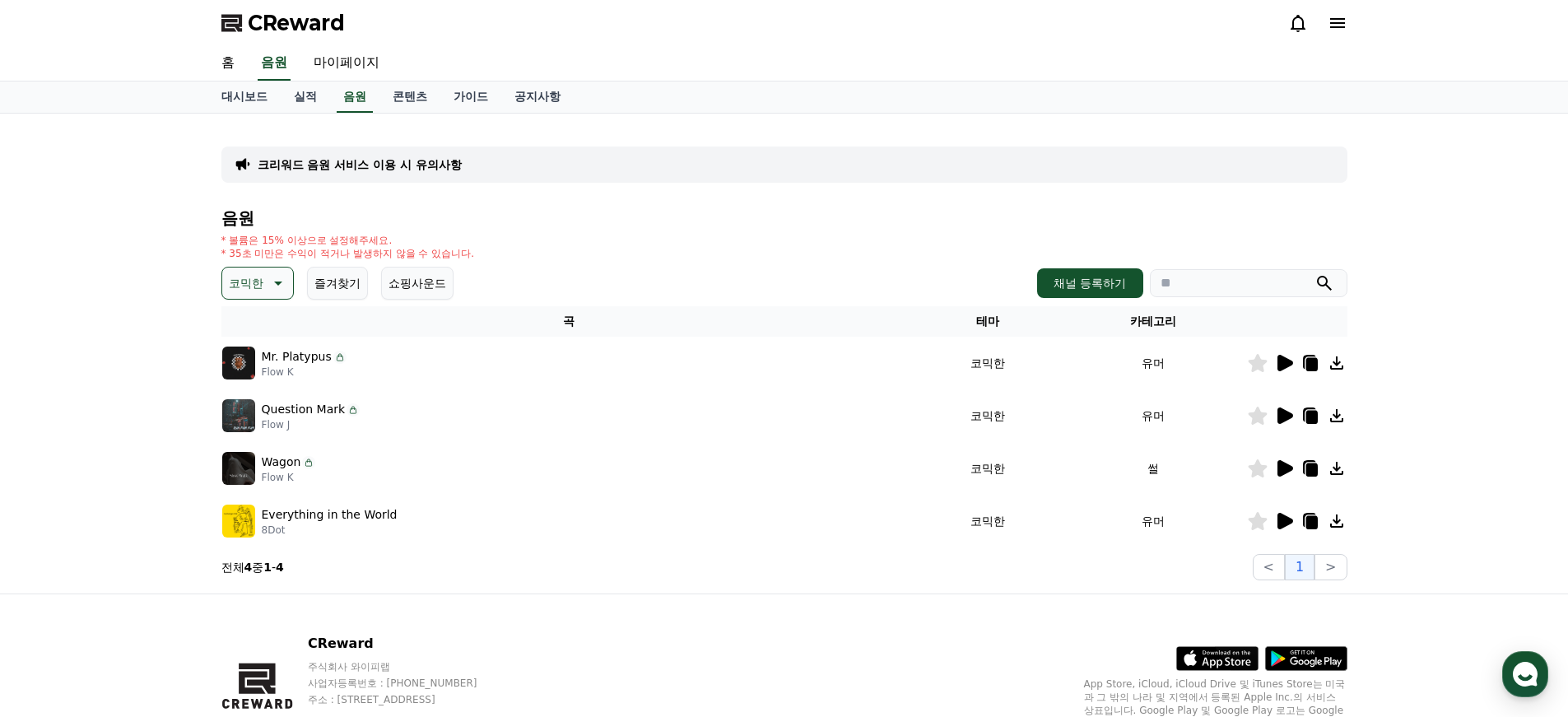
click at [1336, 470] on icon at bounding box center [1337, 469] width 14 height 14
